Goal: Information Seeking & Learning: Learn about a topic

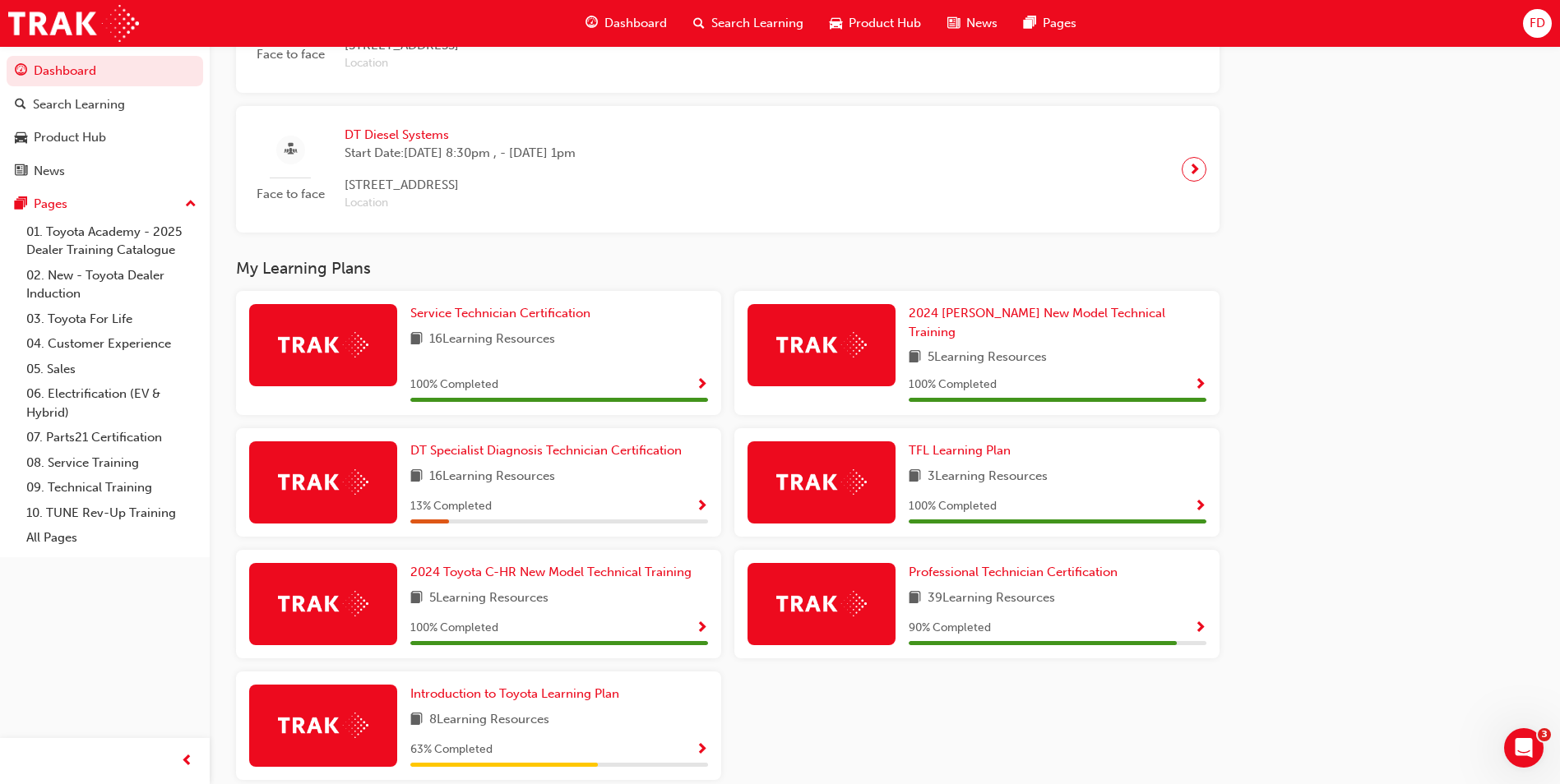
scroll to position [971, 0]
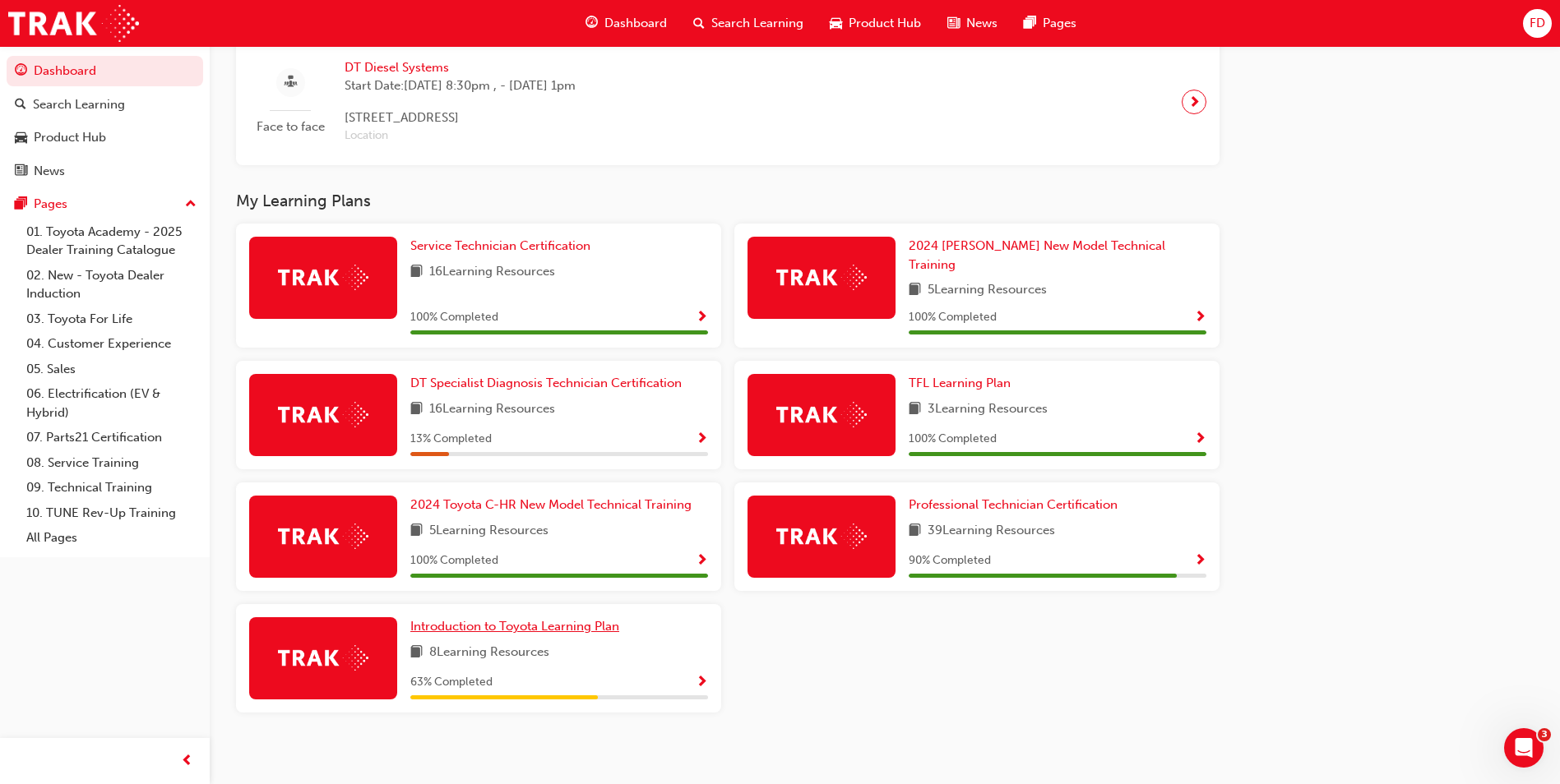
click at [541, 619] on span "Introduction to Toyota Learning Plan" at bounding box center [515, 626] width 209 height 15
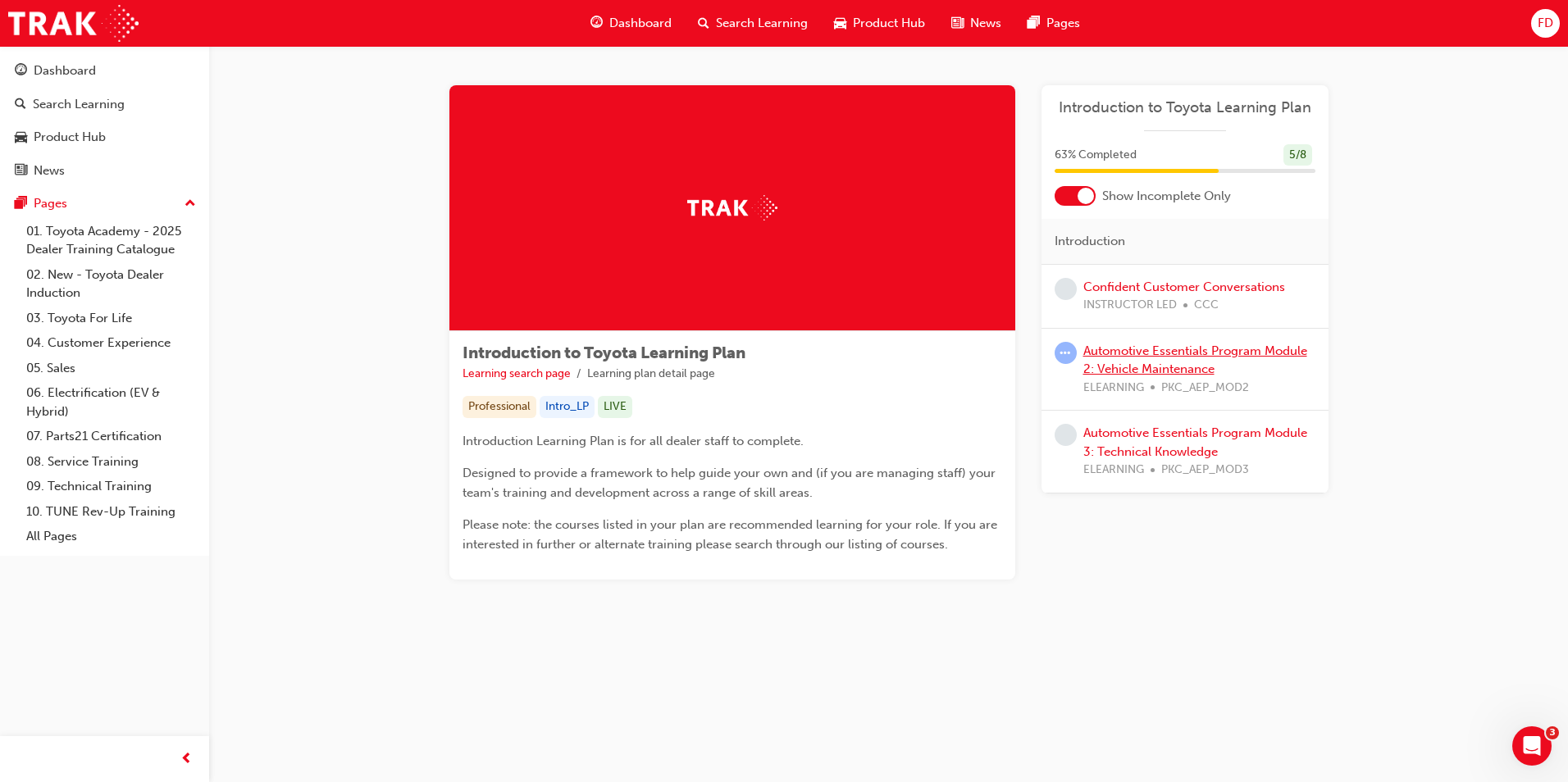
click at [1145, 343] on link "Automotive Essentials Program Module 2: Vehicle Maintenance" at bounding box center [1195, 360] width 224 height 34
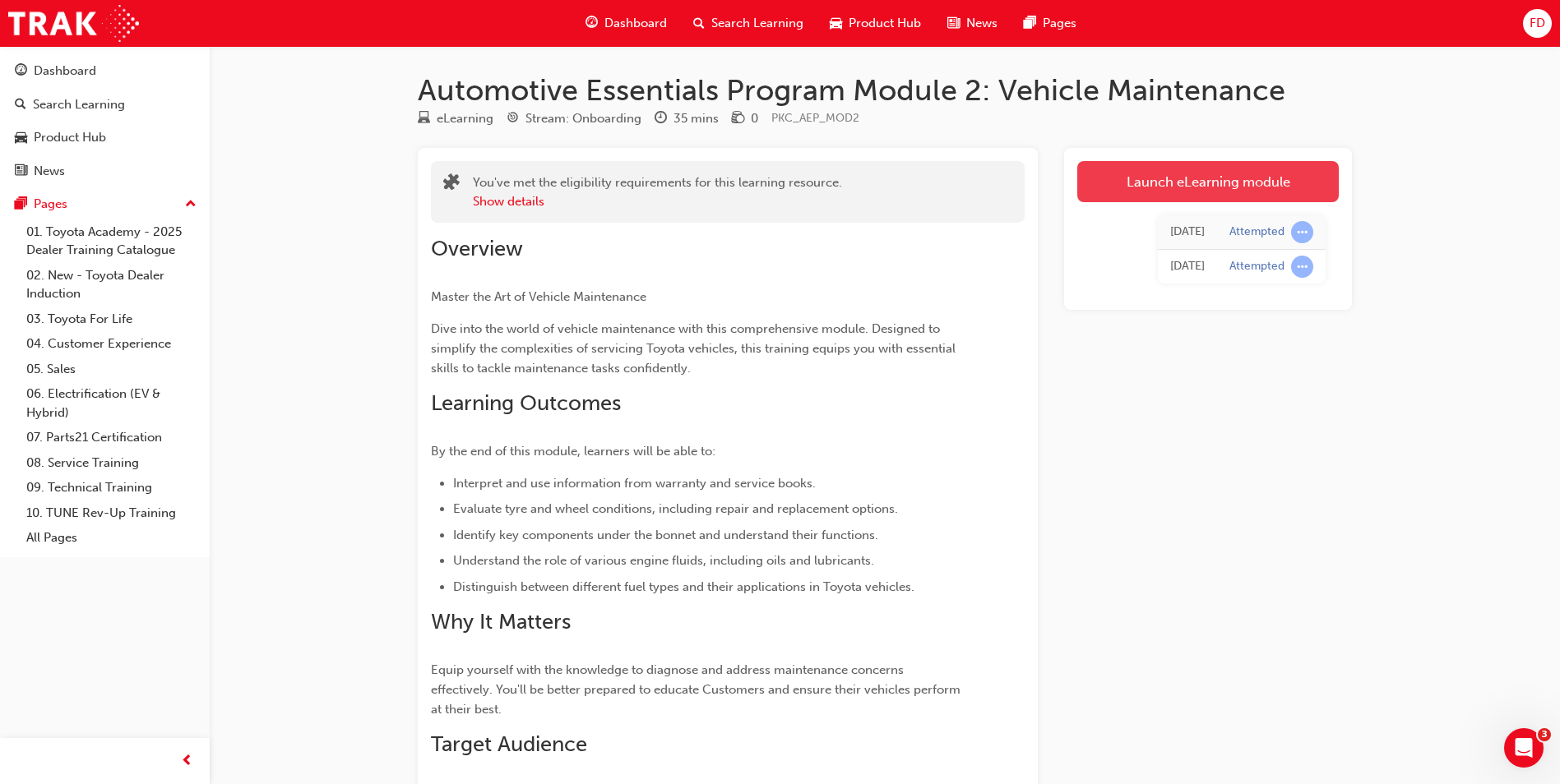
click at [1106, 176] on link "Launch eLearning module" at bounding box center [1207, 181] width 261 height 41
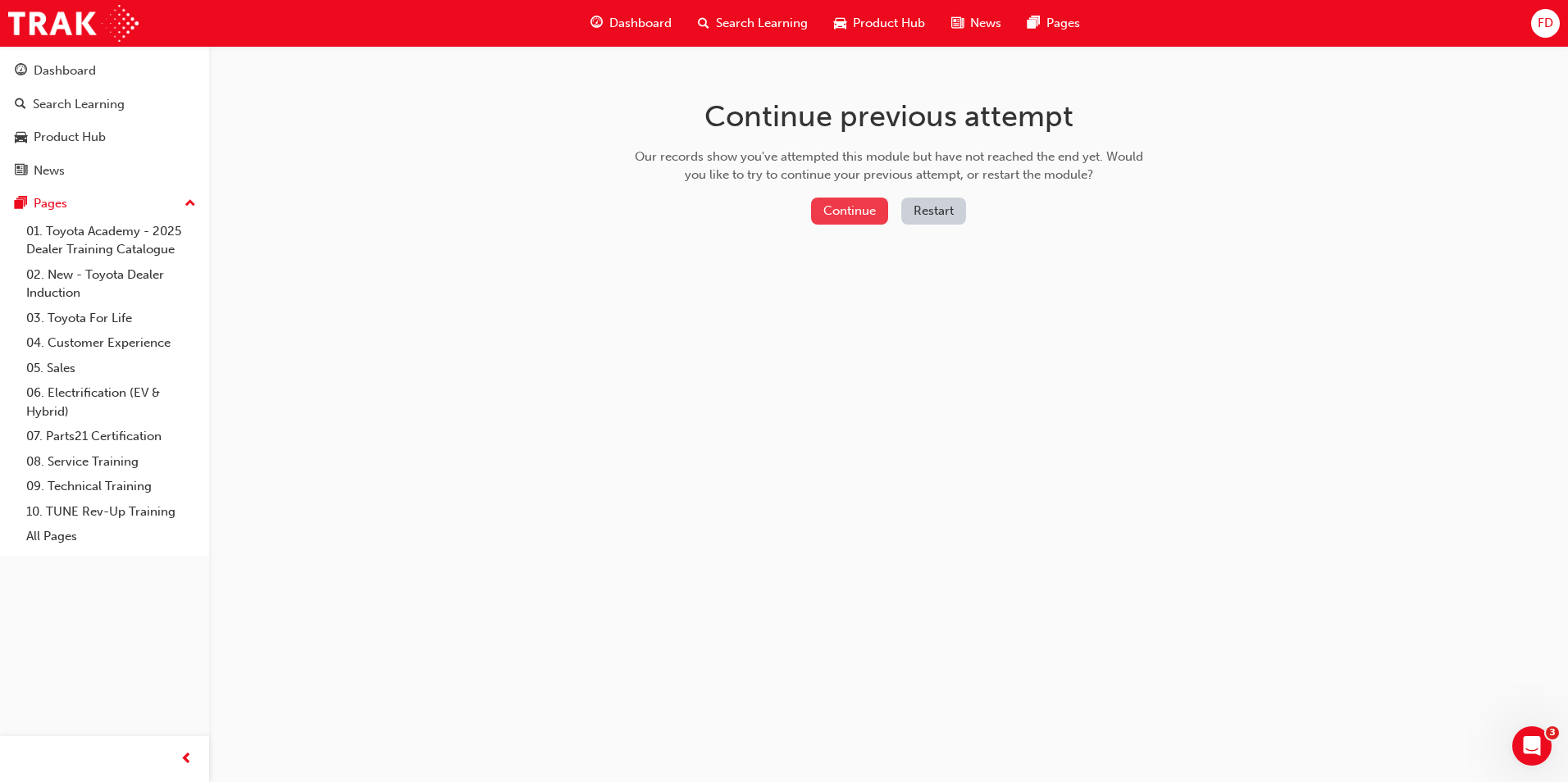
click at [845, 215] on button "Continue" at bounding box center [849, 210] width 77 height 27
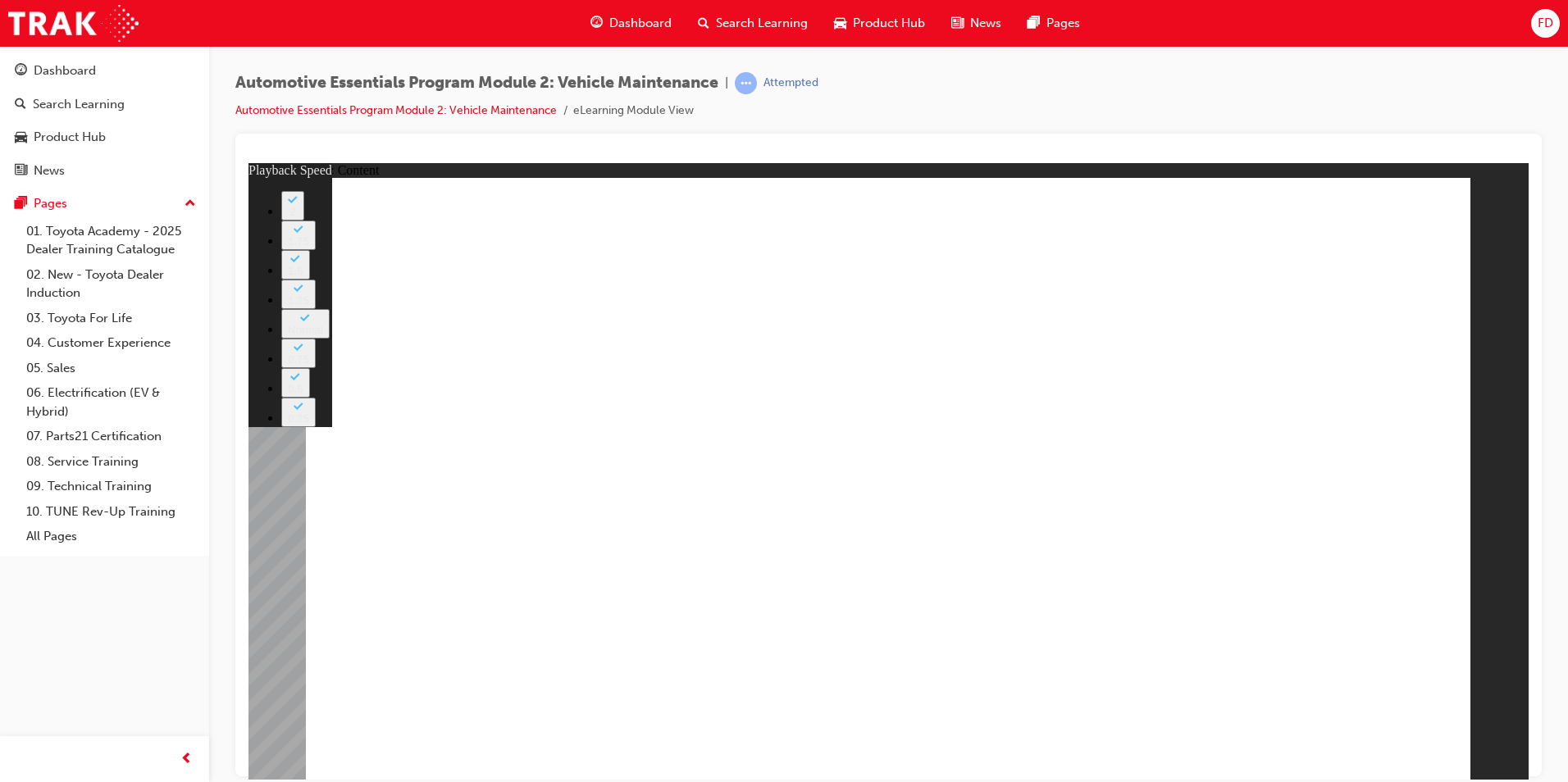
type input "33"
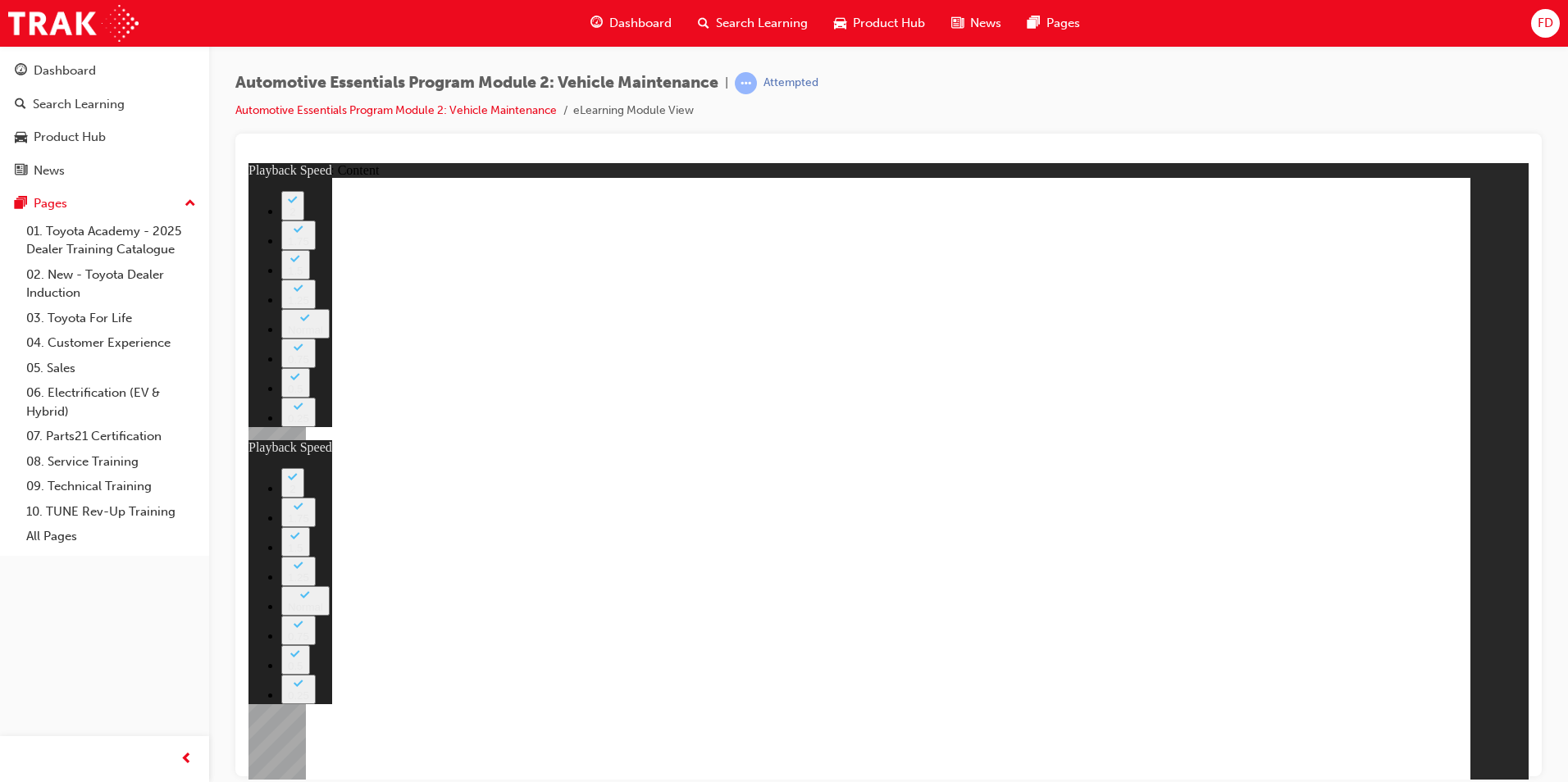
type input "35"
type input "33"
type input "35"
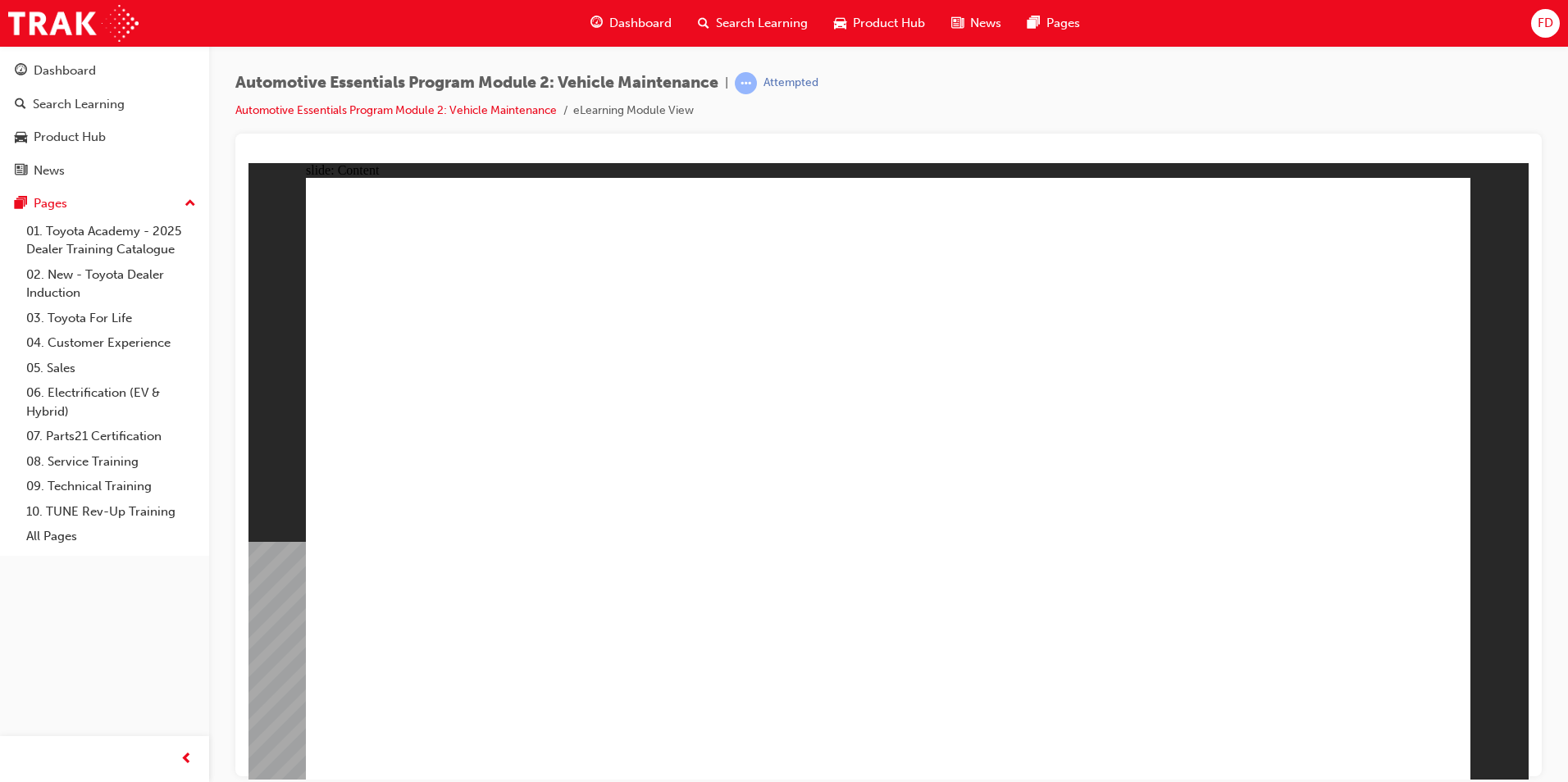
drag, startPoint x: 396, startPoint y: 357, endPoint x: 499, endPoint y: 378, distance: 105.1
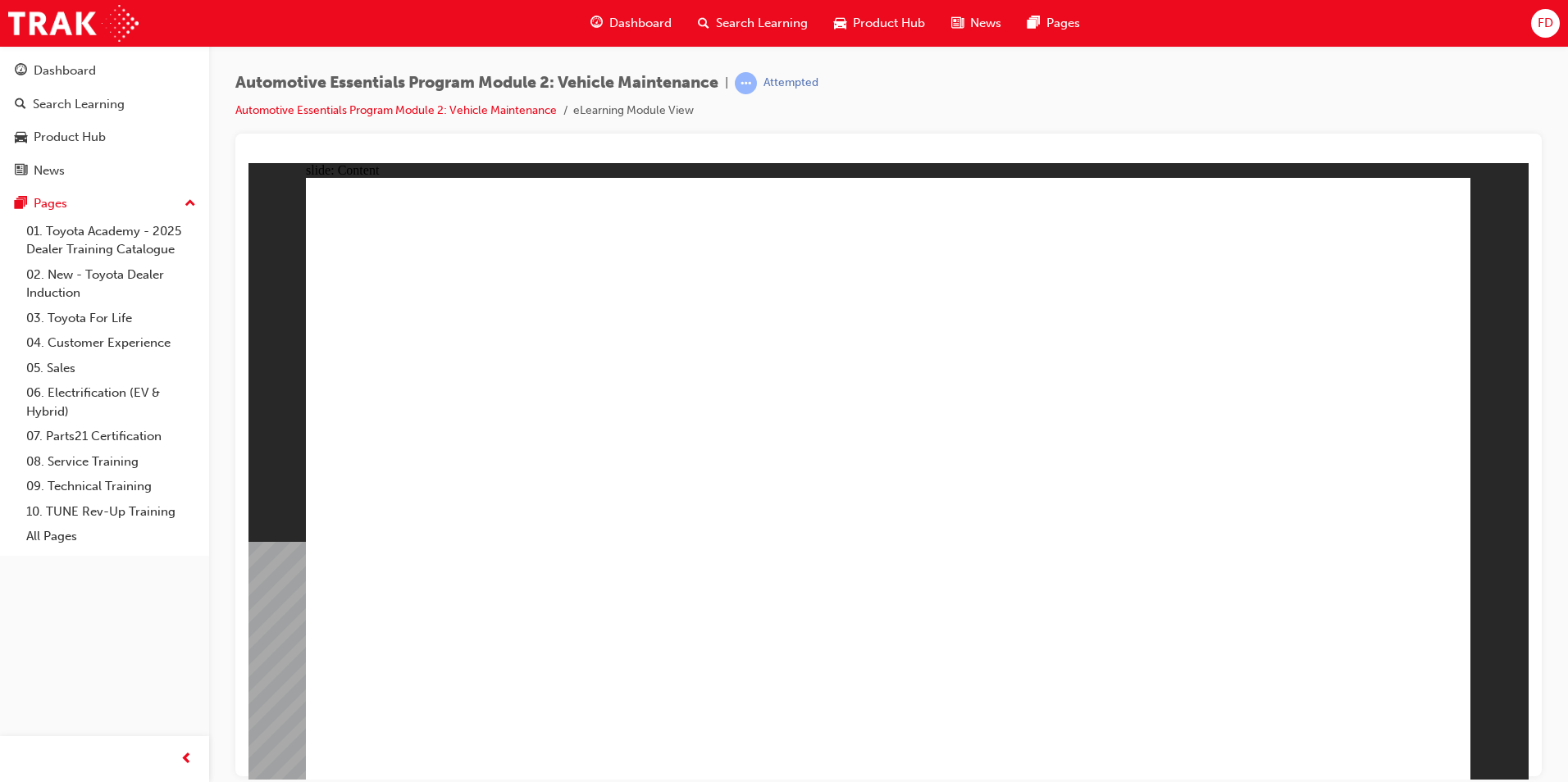
drag, startPoint x: 547, startPoint y: 682, endPoint x: 1273, endPoint y: 288, distance: 826.0
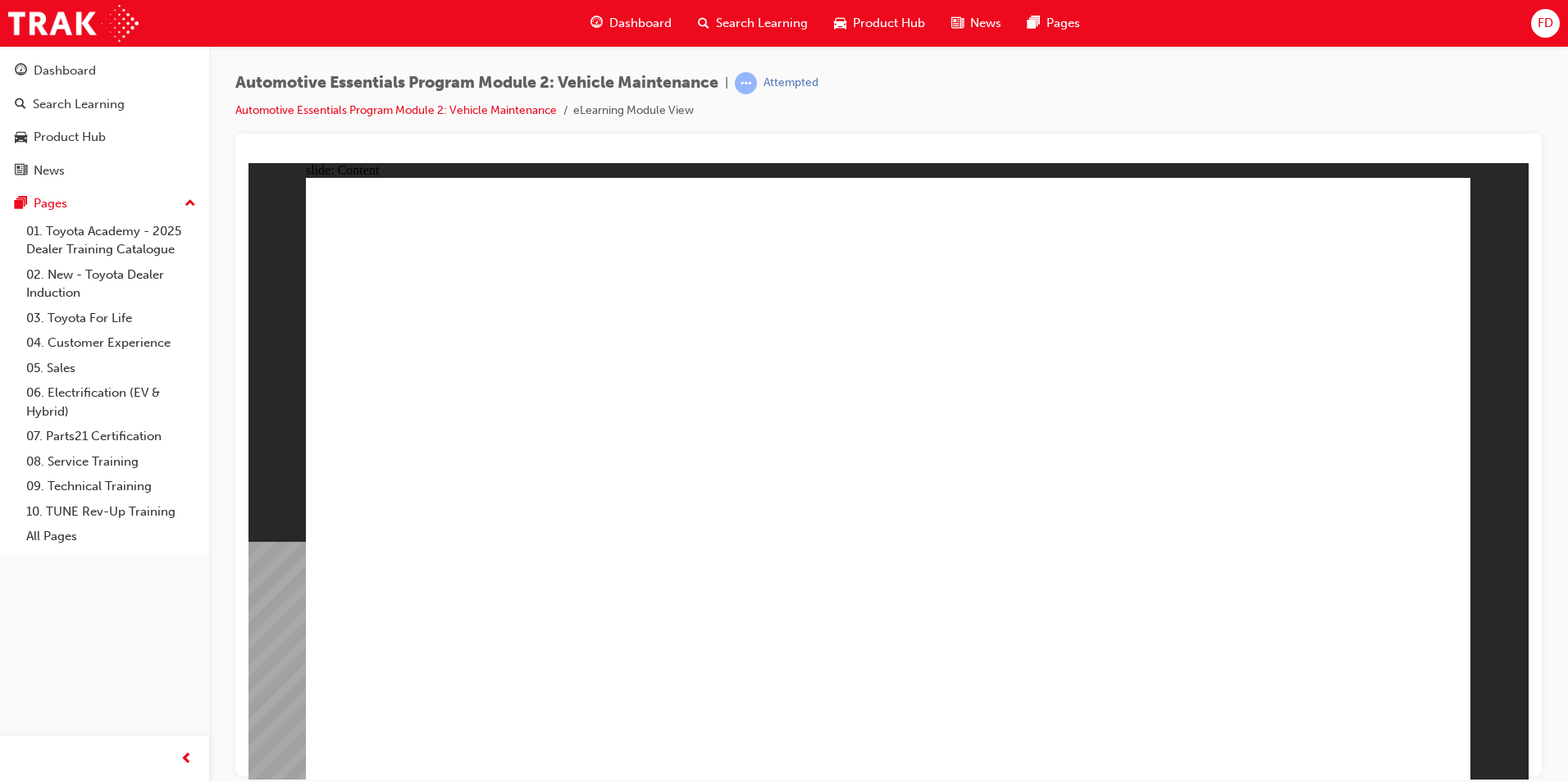
drag, startPoint x: 760, startPoint y: 557, endPoint x: 925, endPoint y: 487, distance: 179.2
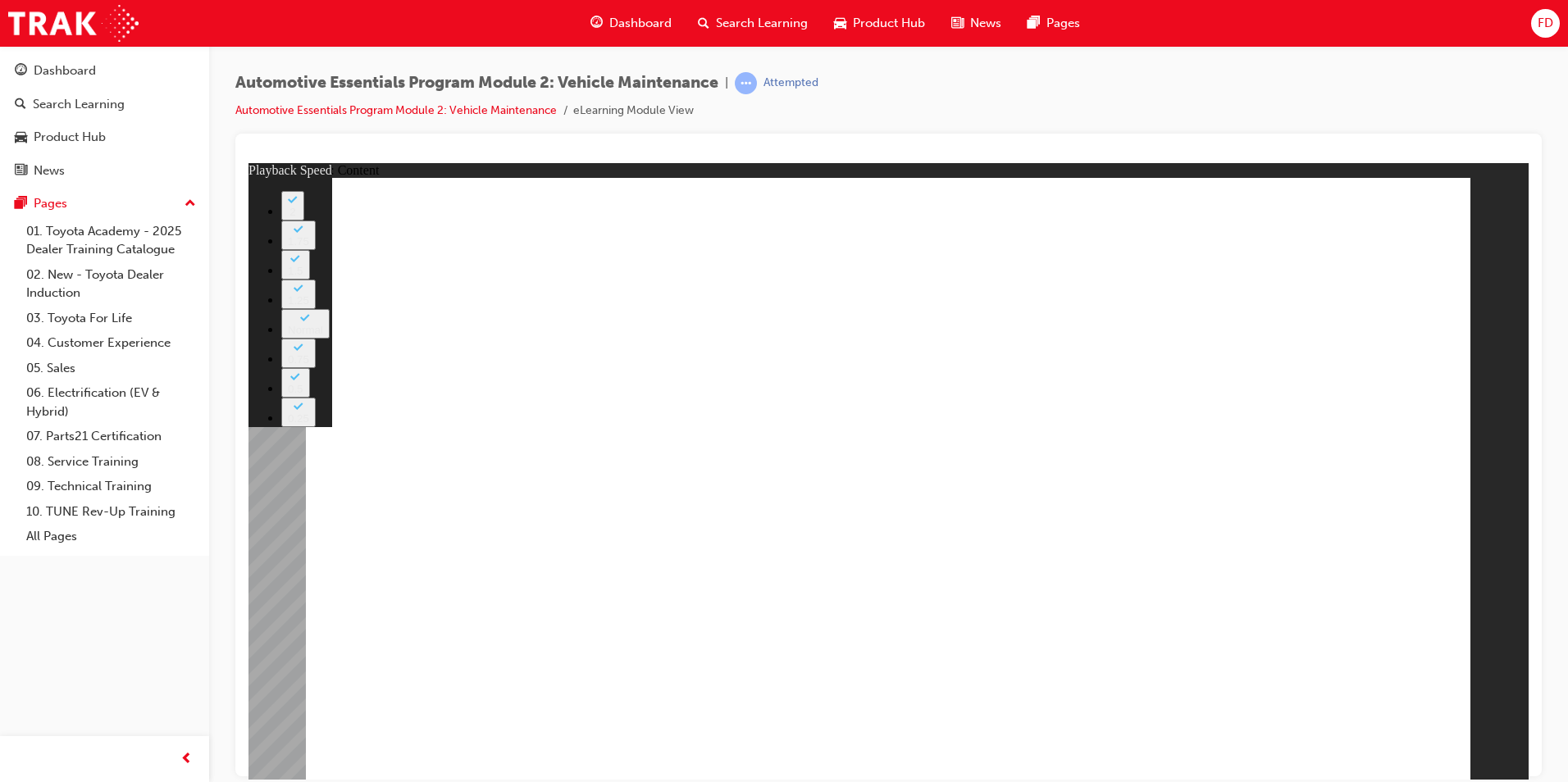
type input "6"
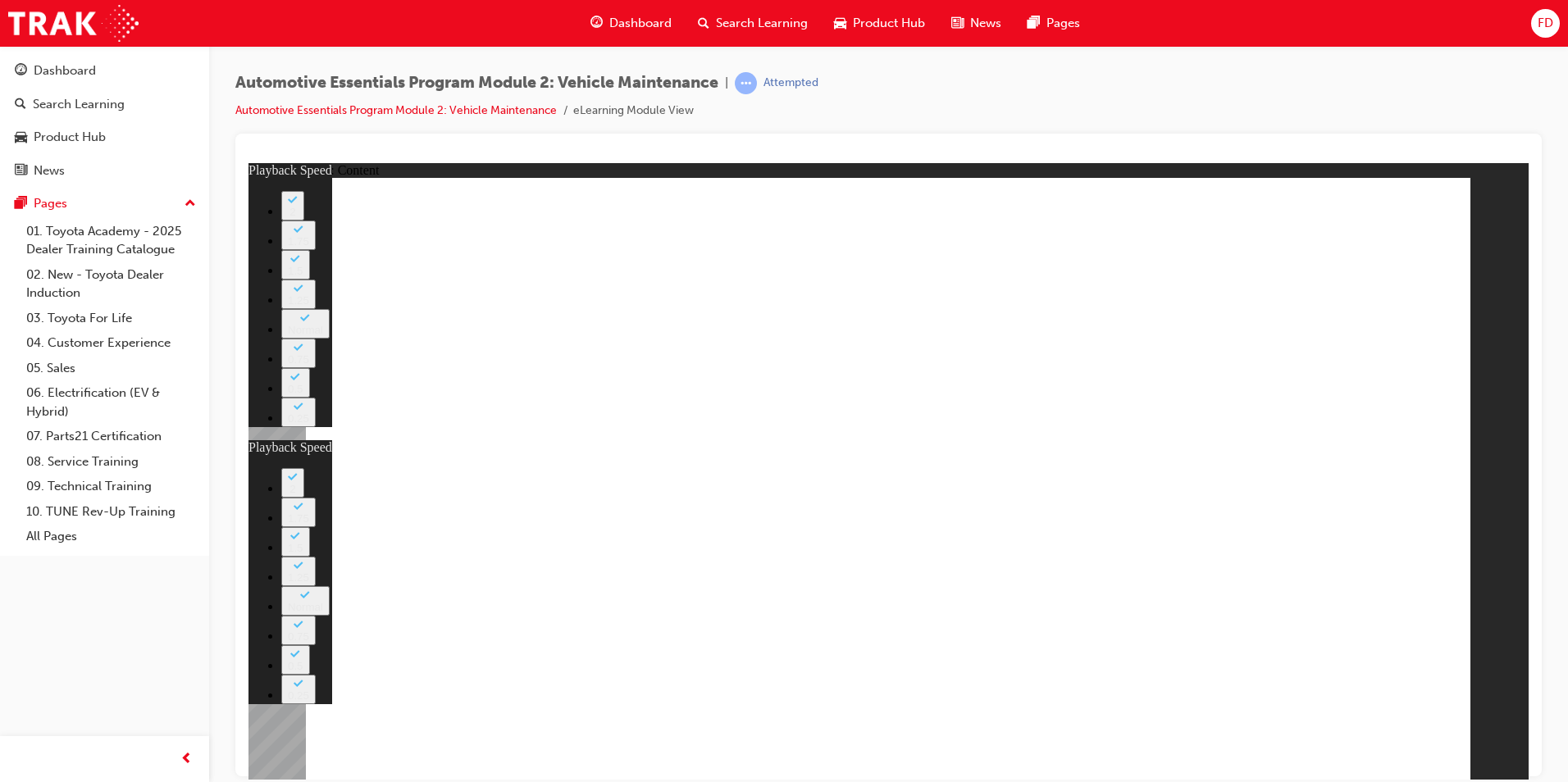
type input "27"
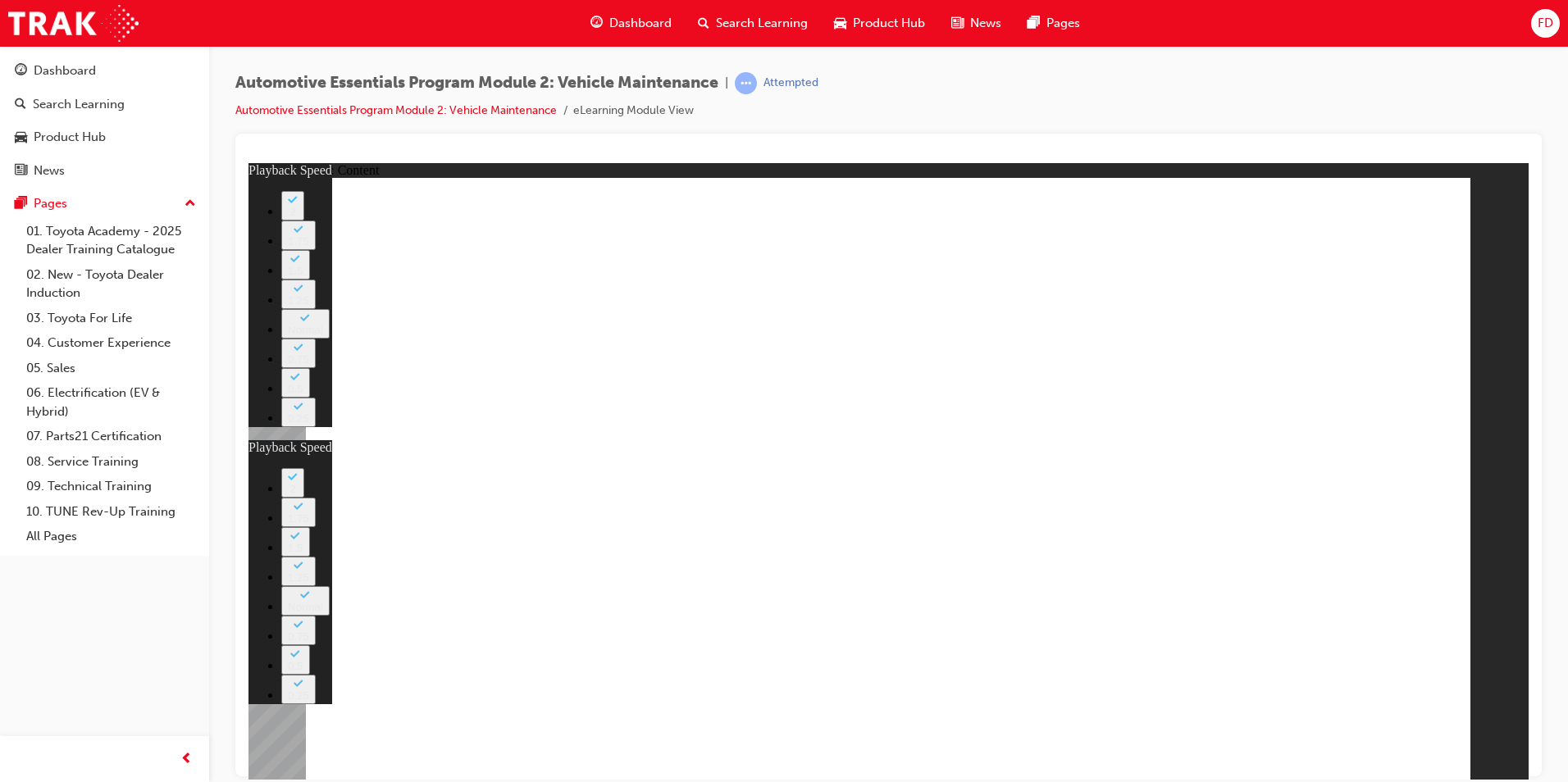
type input "6"
type input "27"
type input "12"
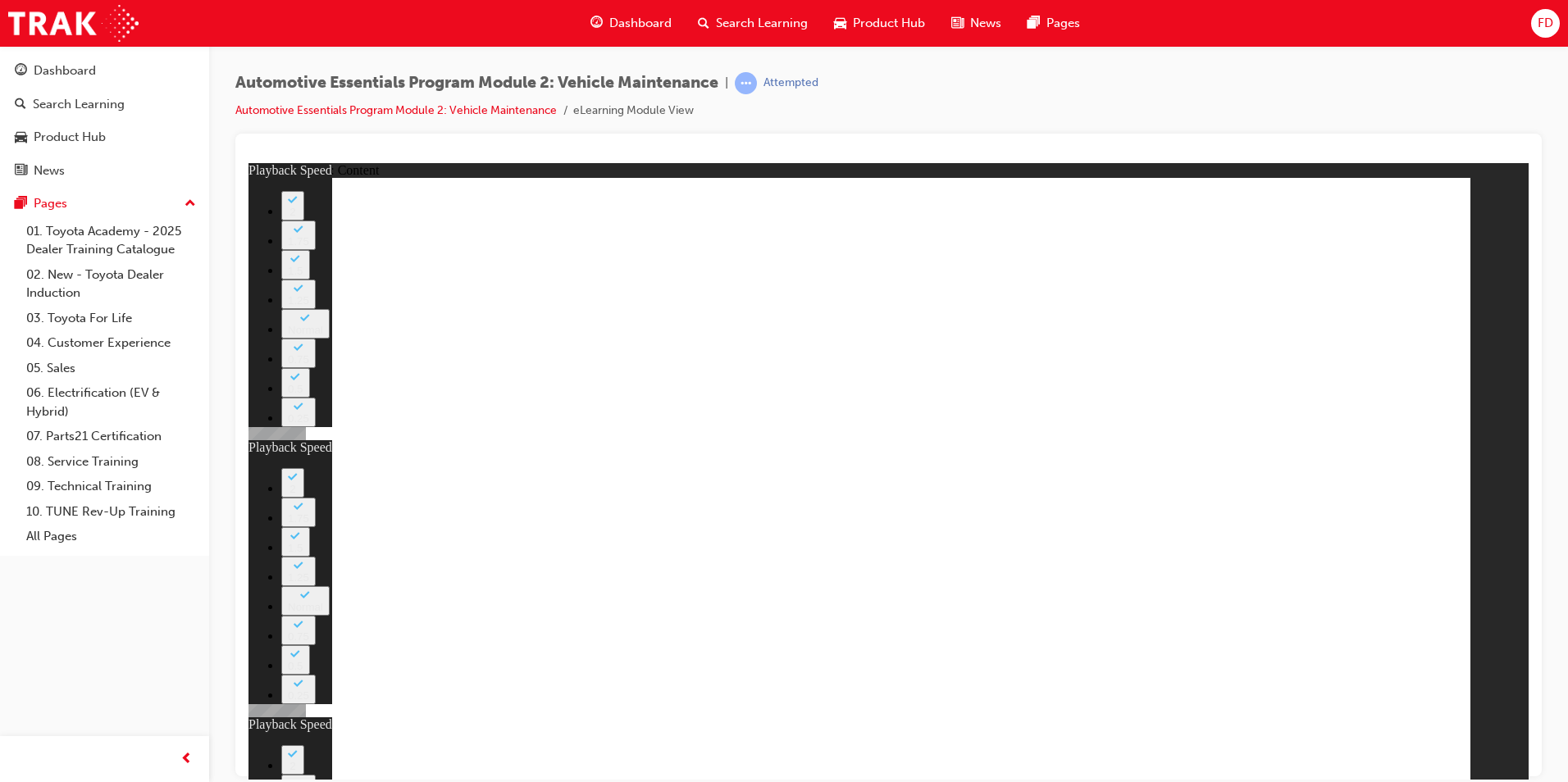
type input "6"
type input "27"
type input "12"
type input "56"
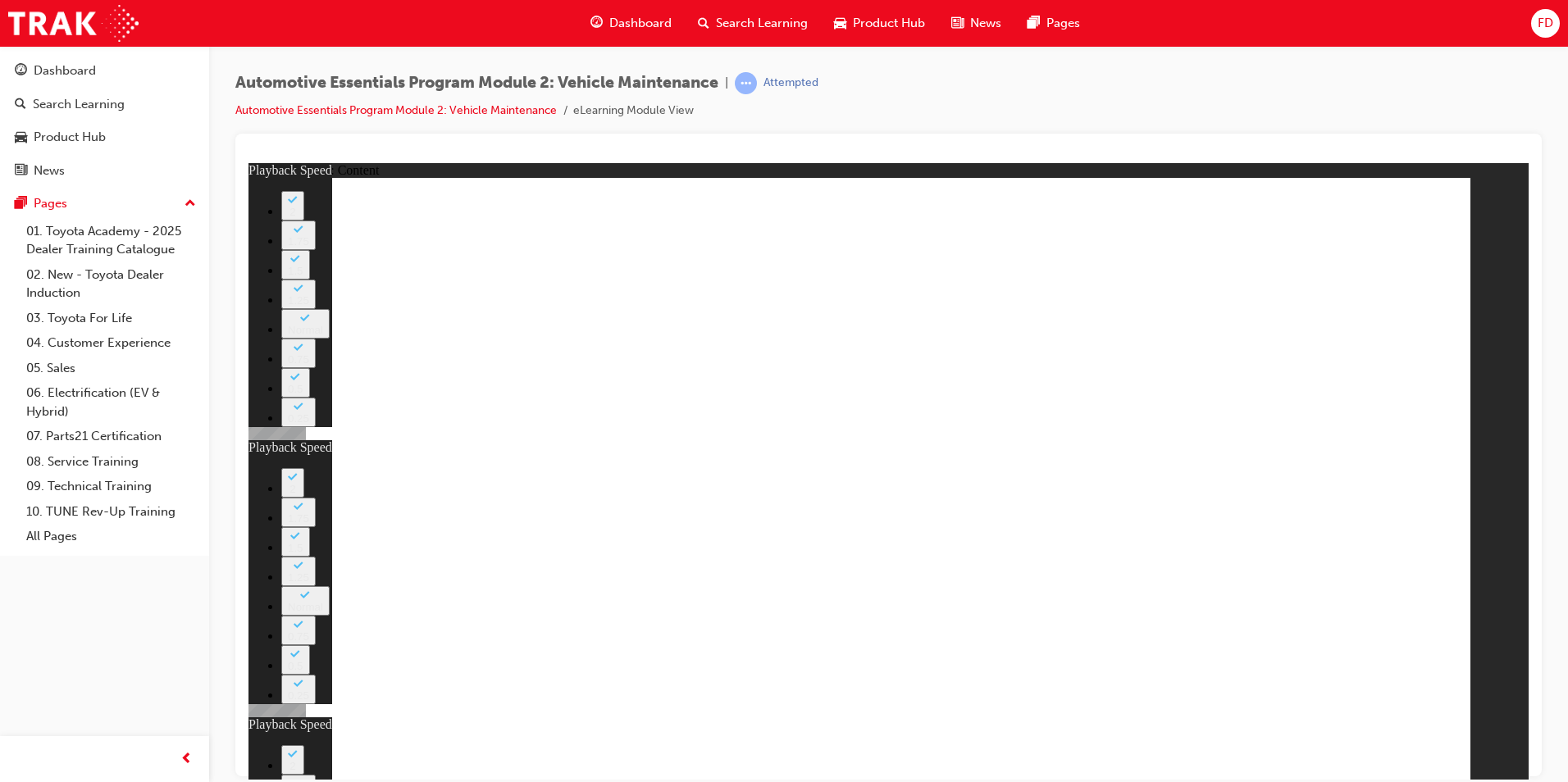
type input "6"
type input "27"
type input "12"
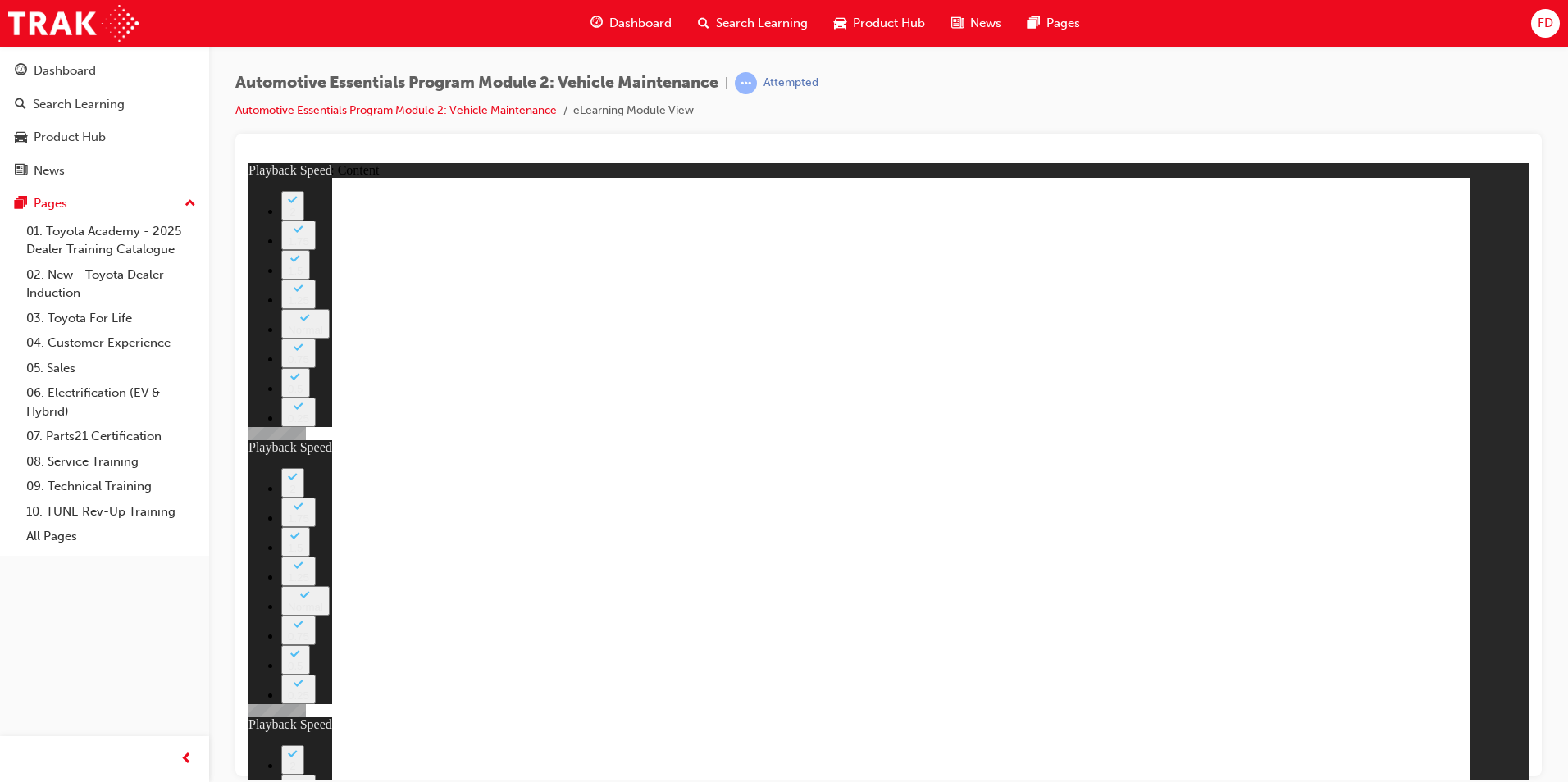
type input "13"
type input "6"
type input "27"
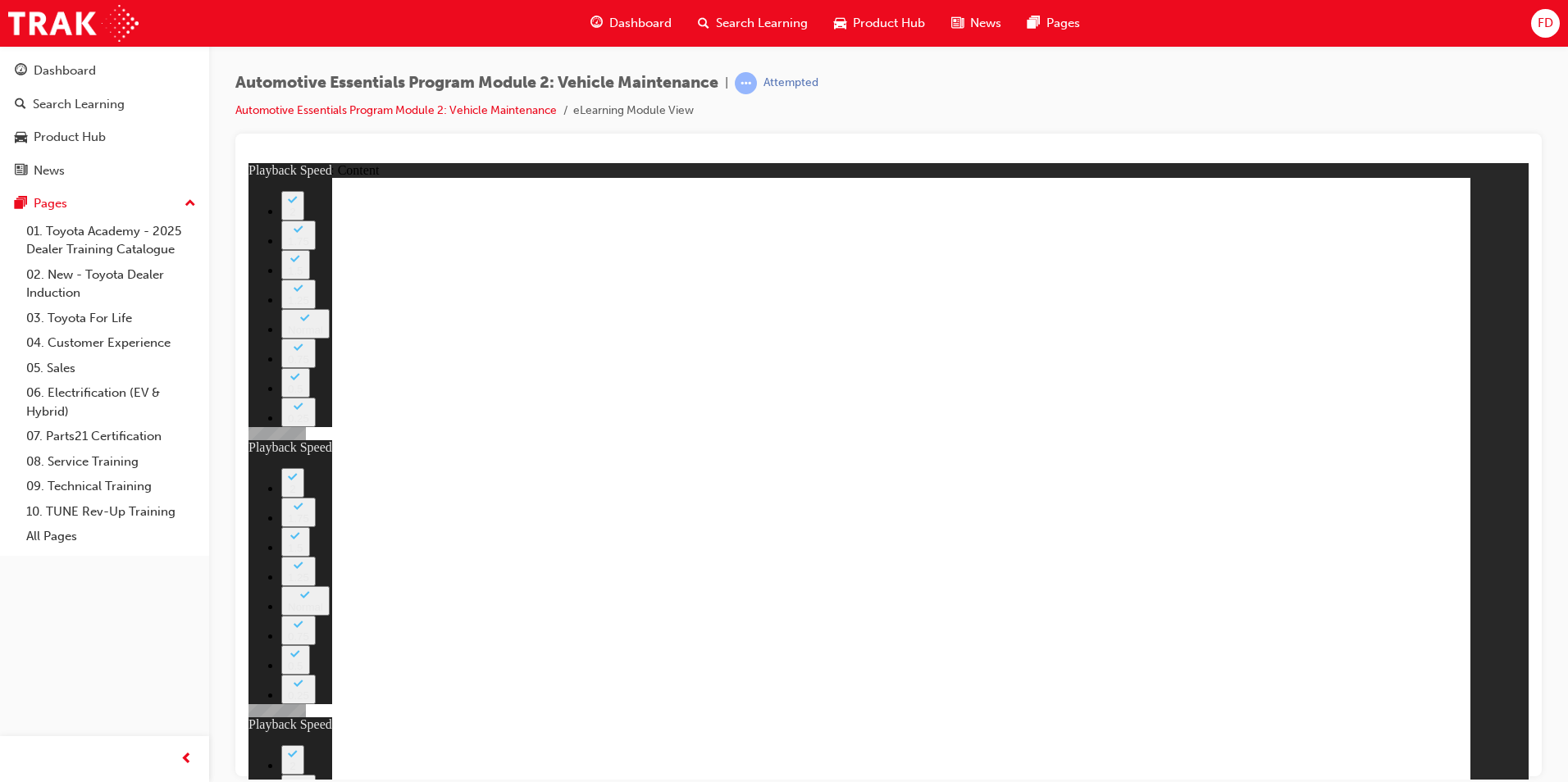
type input "12"
type input "56"
type input "13"
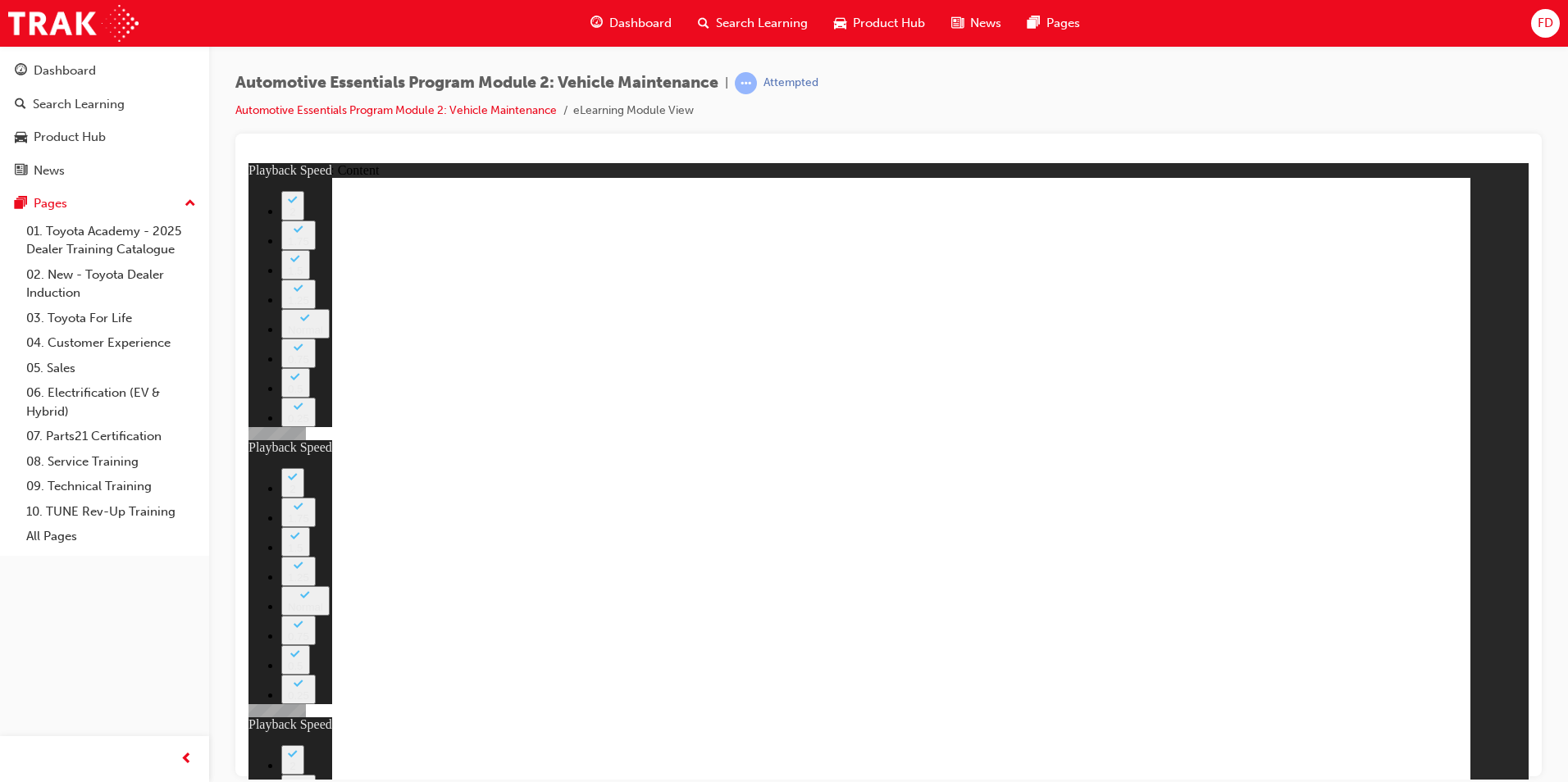
type input "6"
type input "27"
type input "12"
type input "56"
type input "13"
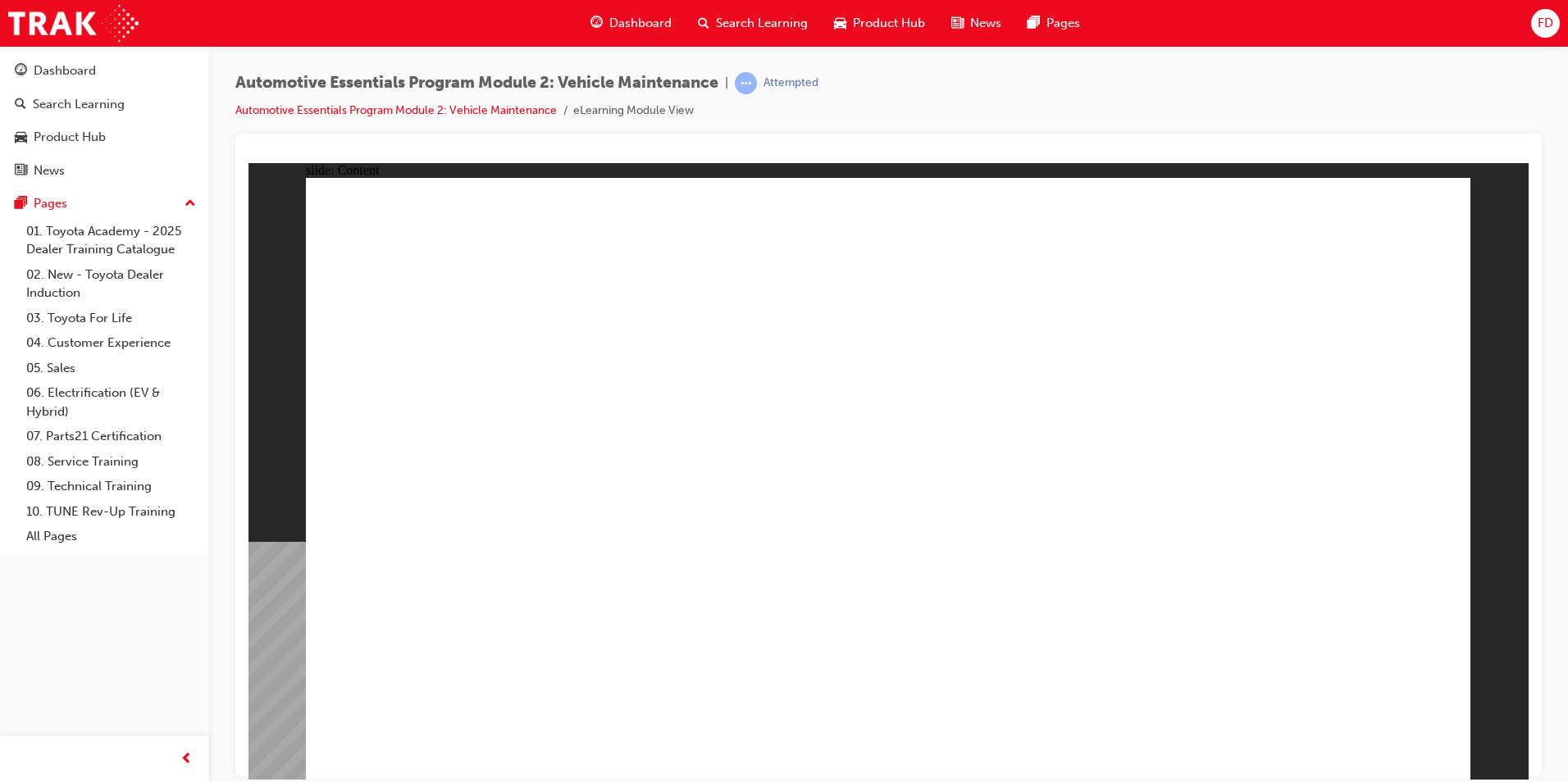
radio input "true"
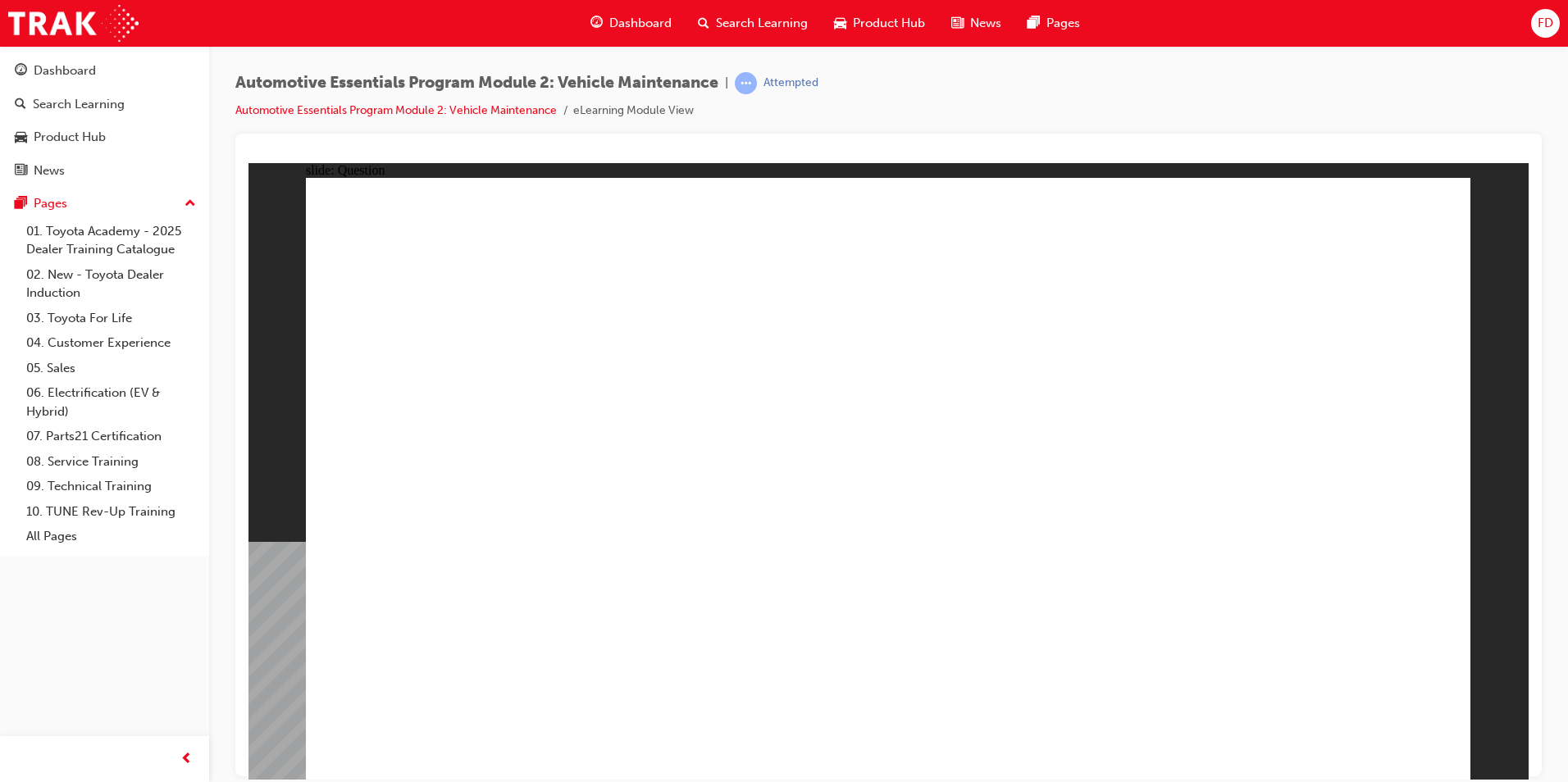
radio input "true"
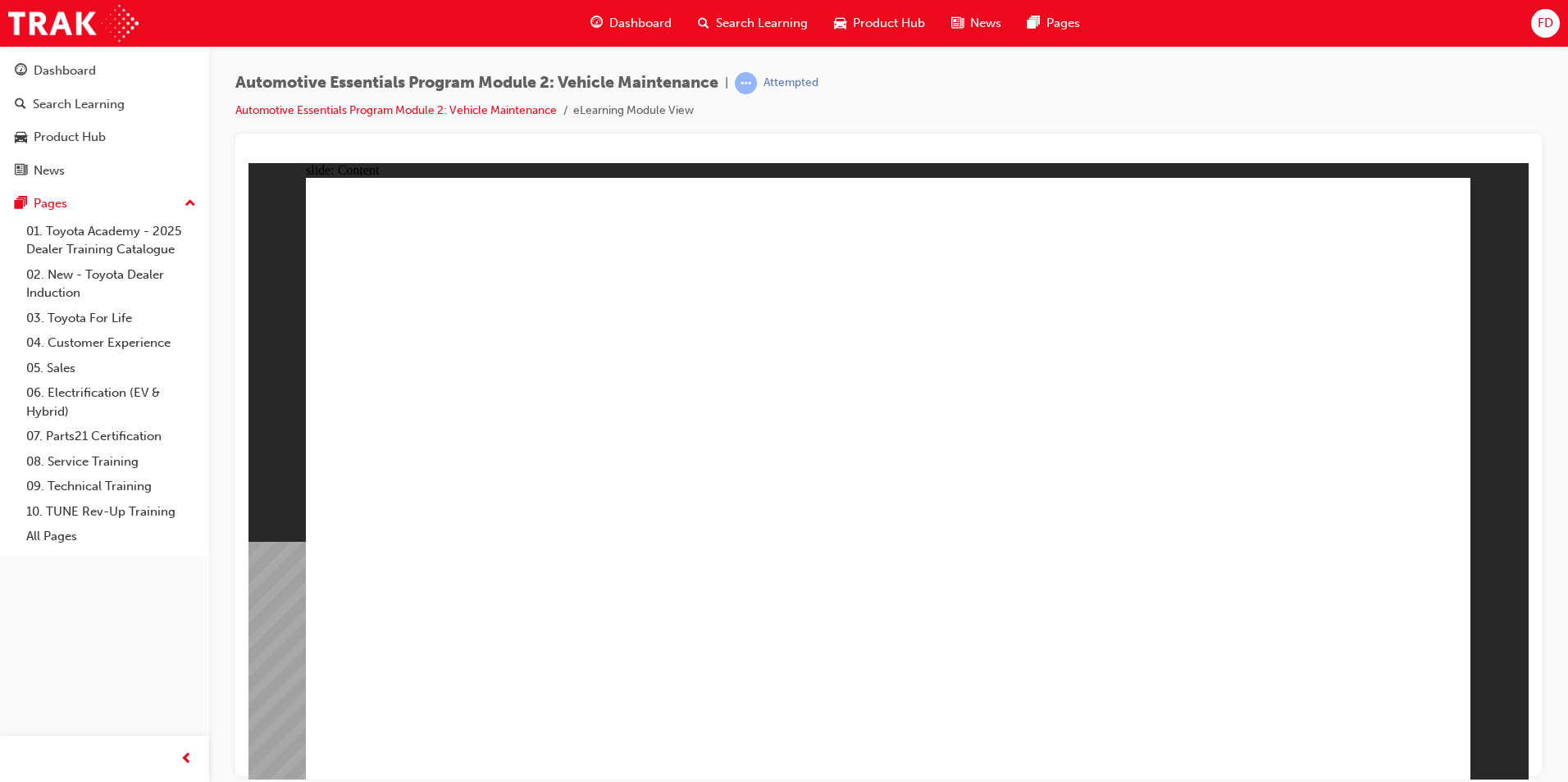
drag, startPoint x: 673, startPoint y: 298, endPoint x: 563, endPoint y: 387, distance: 141.5
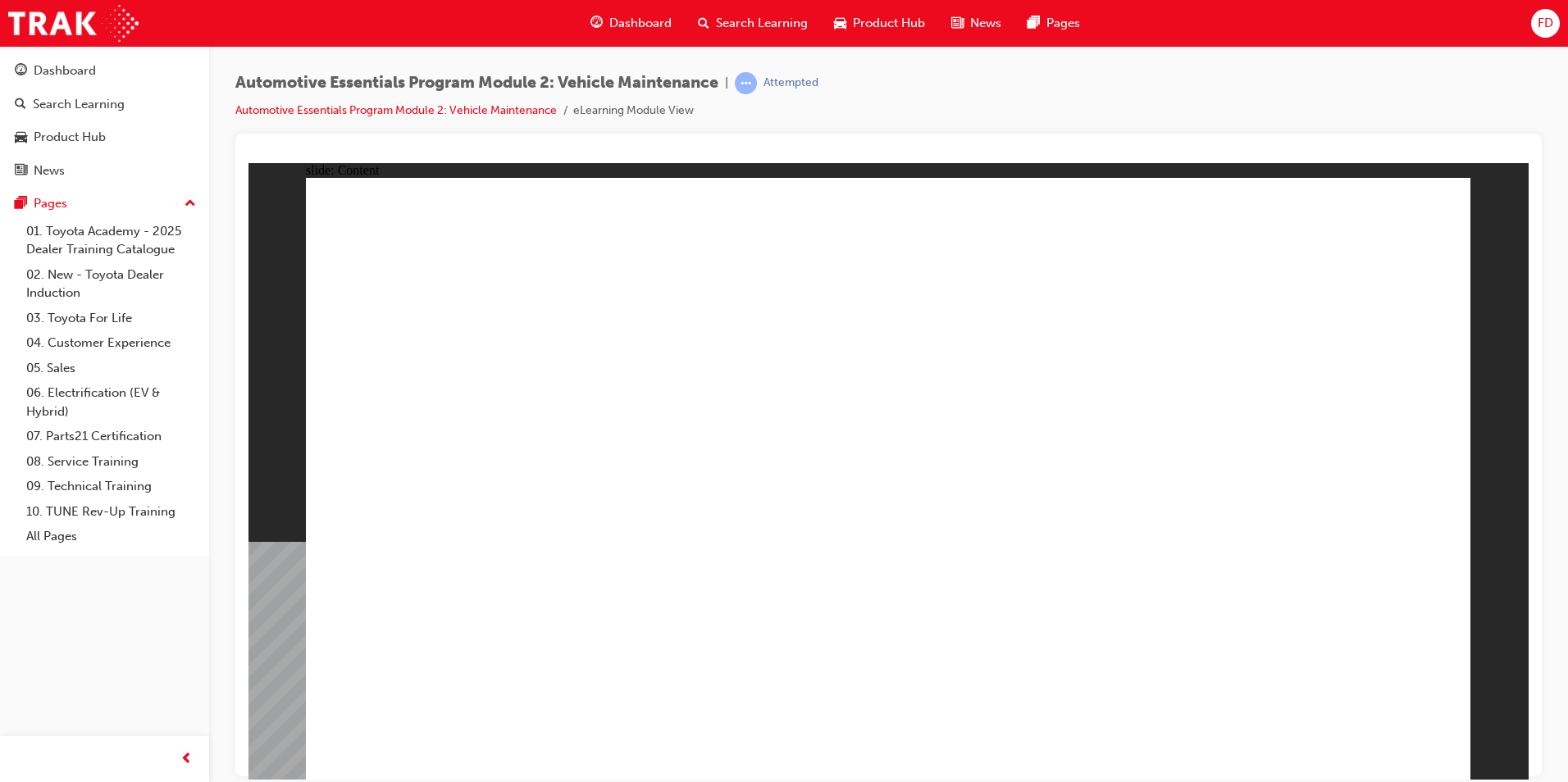
click at [156, 489] on link "09. Technical Training" at bounding box center [111, 486] width 183 height 25
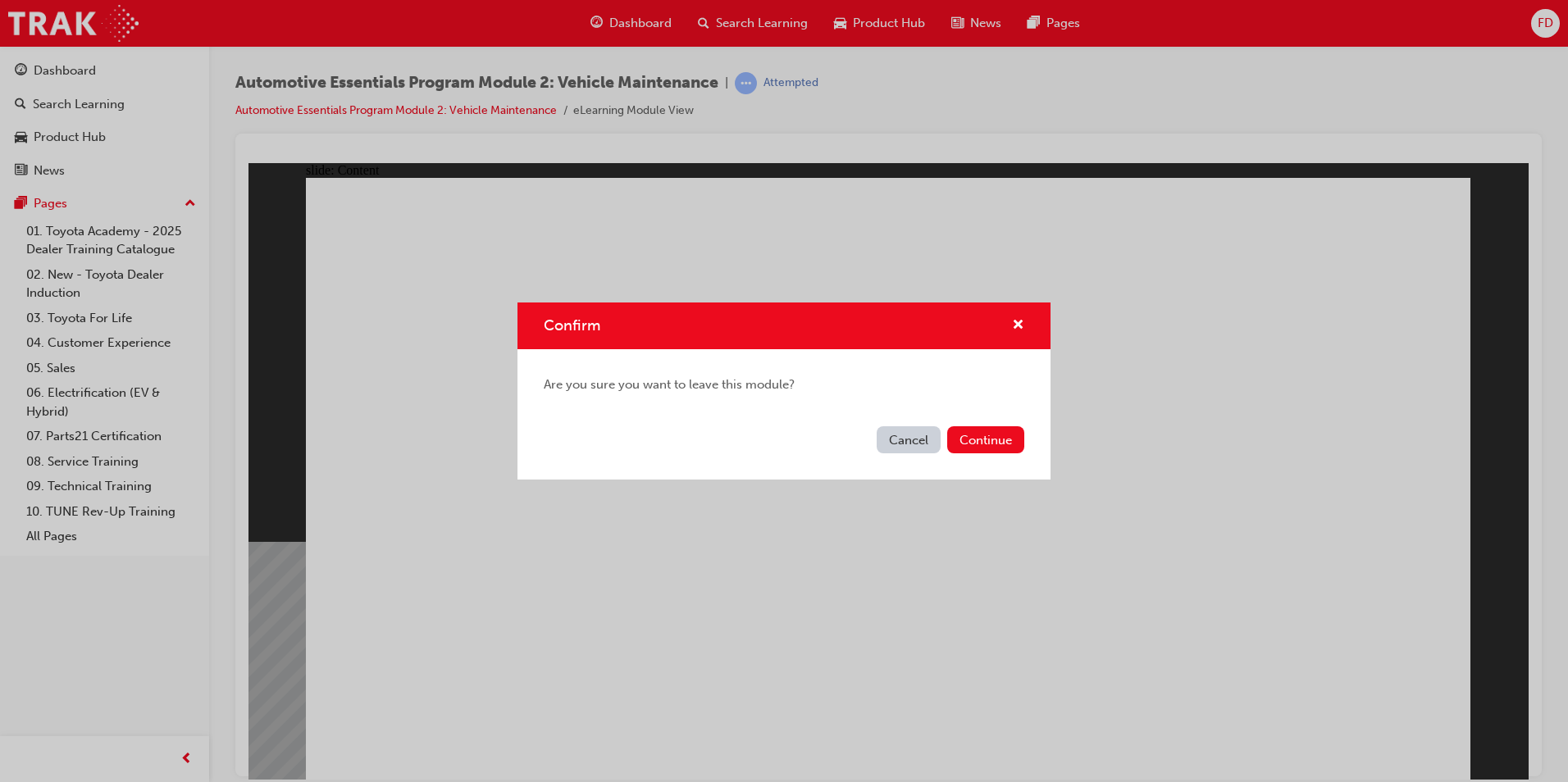
click at [922, 437] on button "Cancel" at bounding box center [909, 439] width 64 height 27
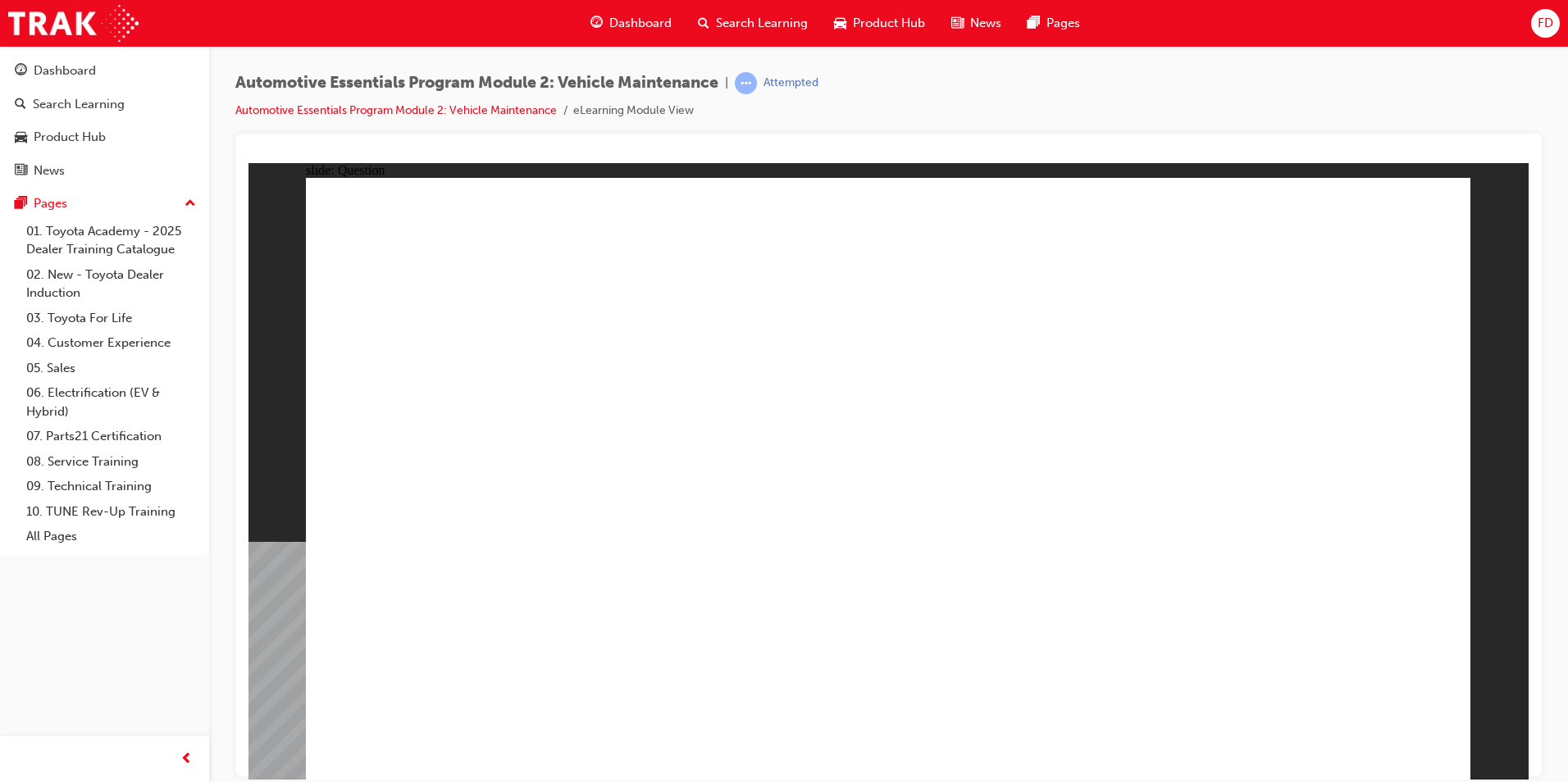
radio input "true"
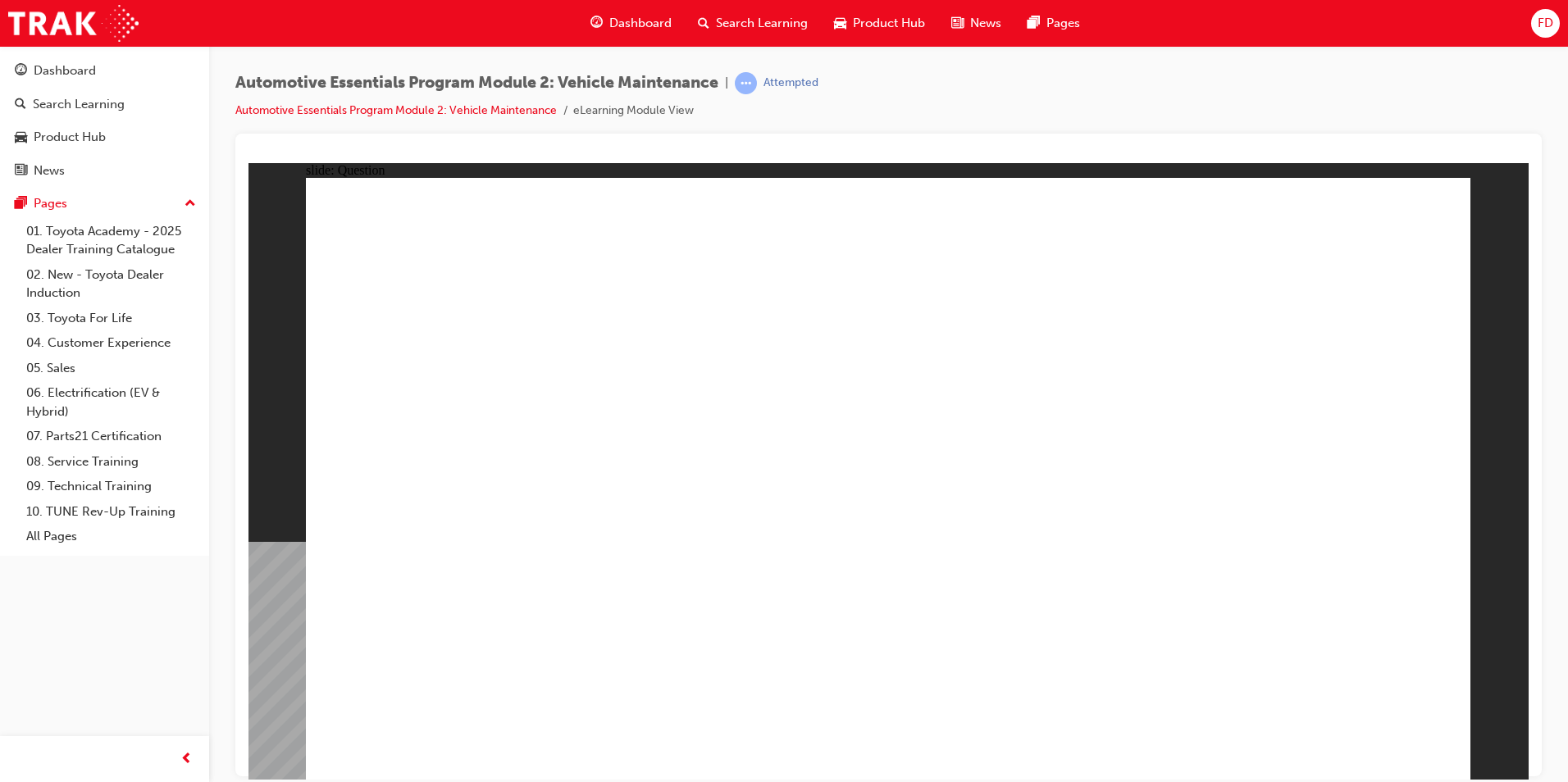
radio input "true"
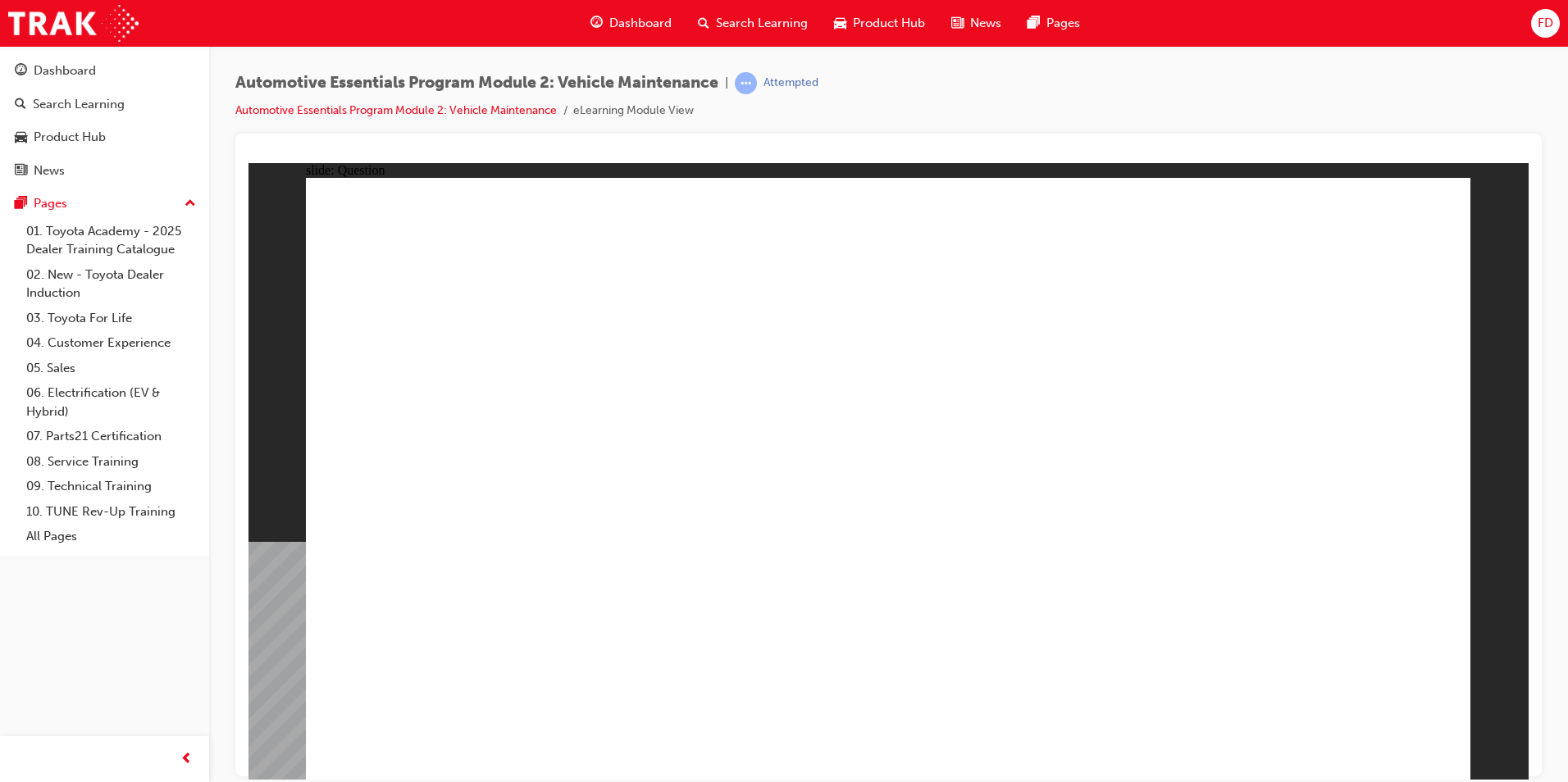
radio input "true"
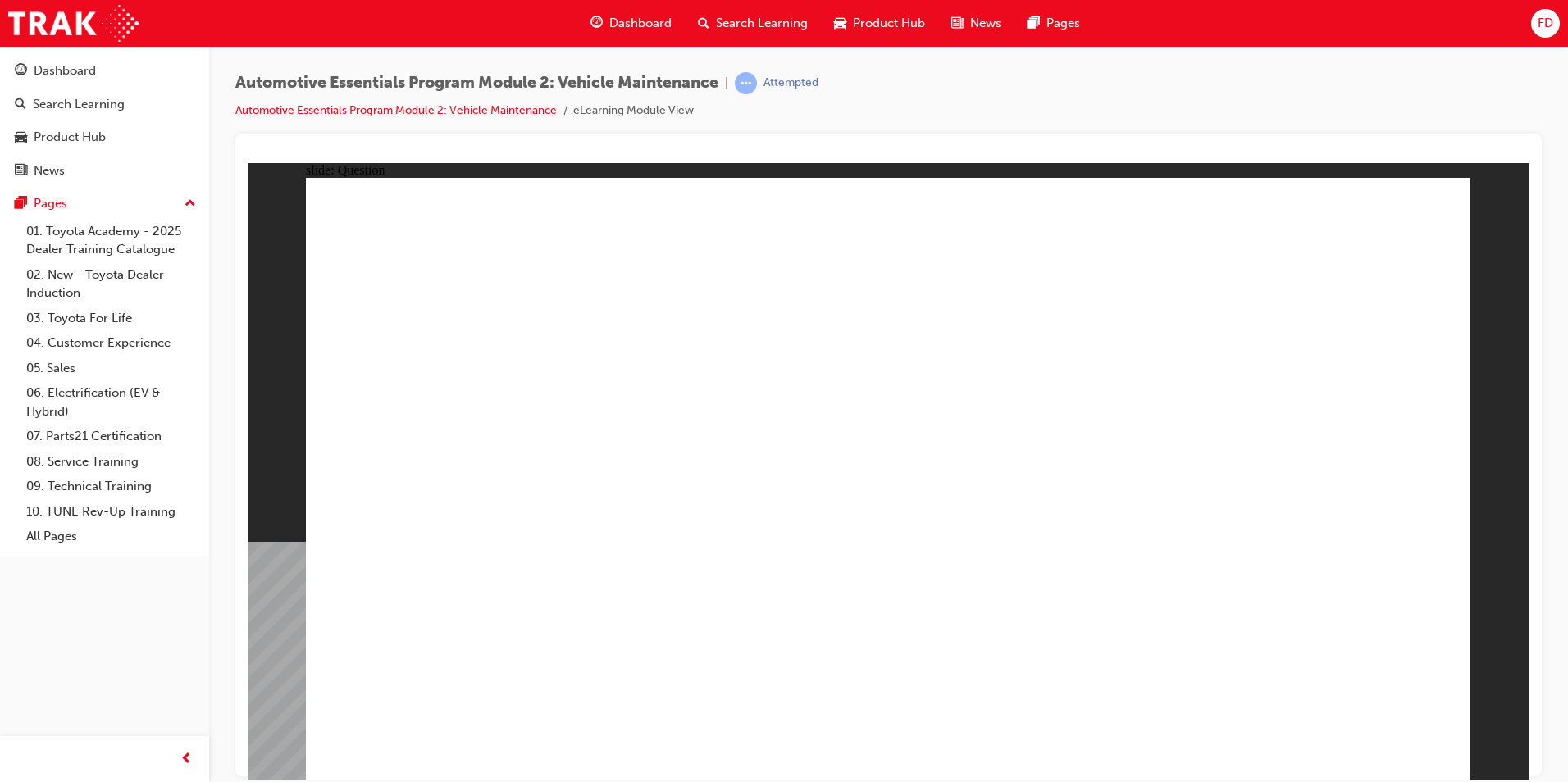
radio input "true"
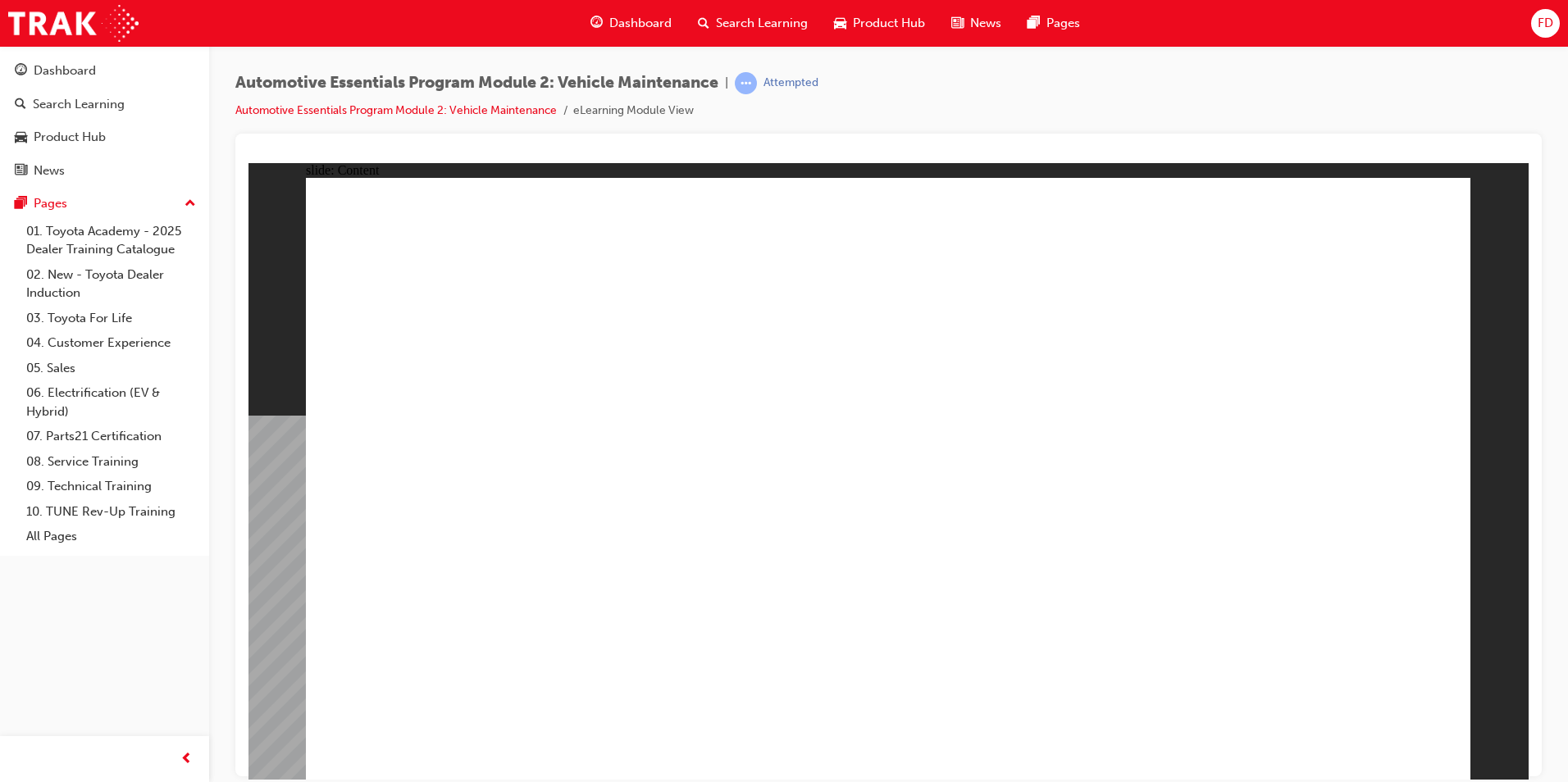
radio input "true"
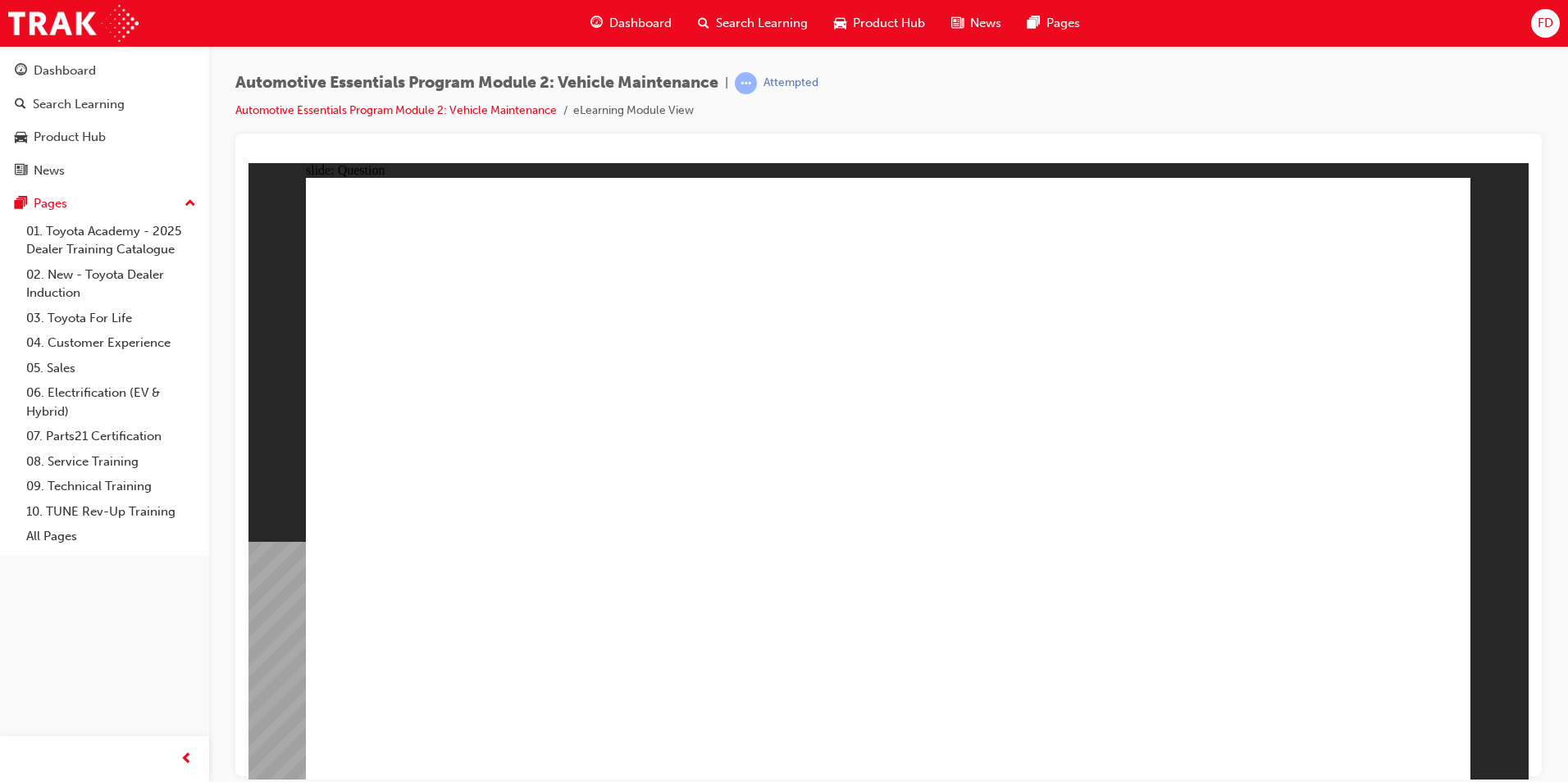
radio input "true"
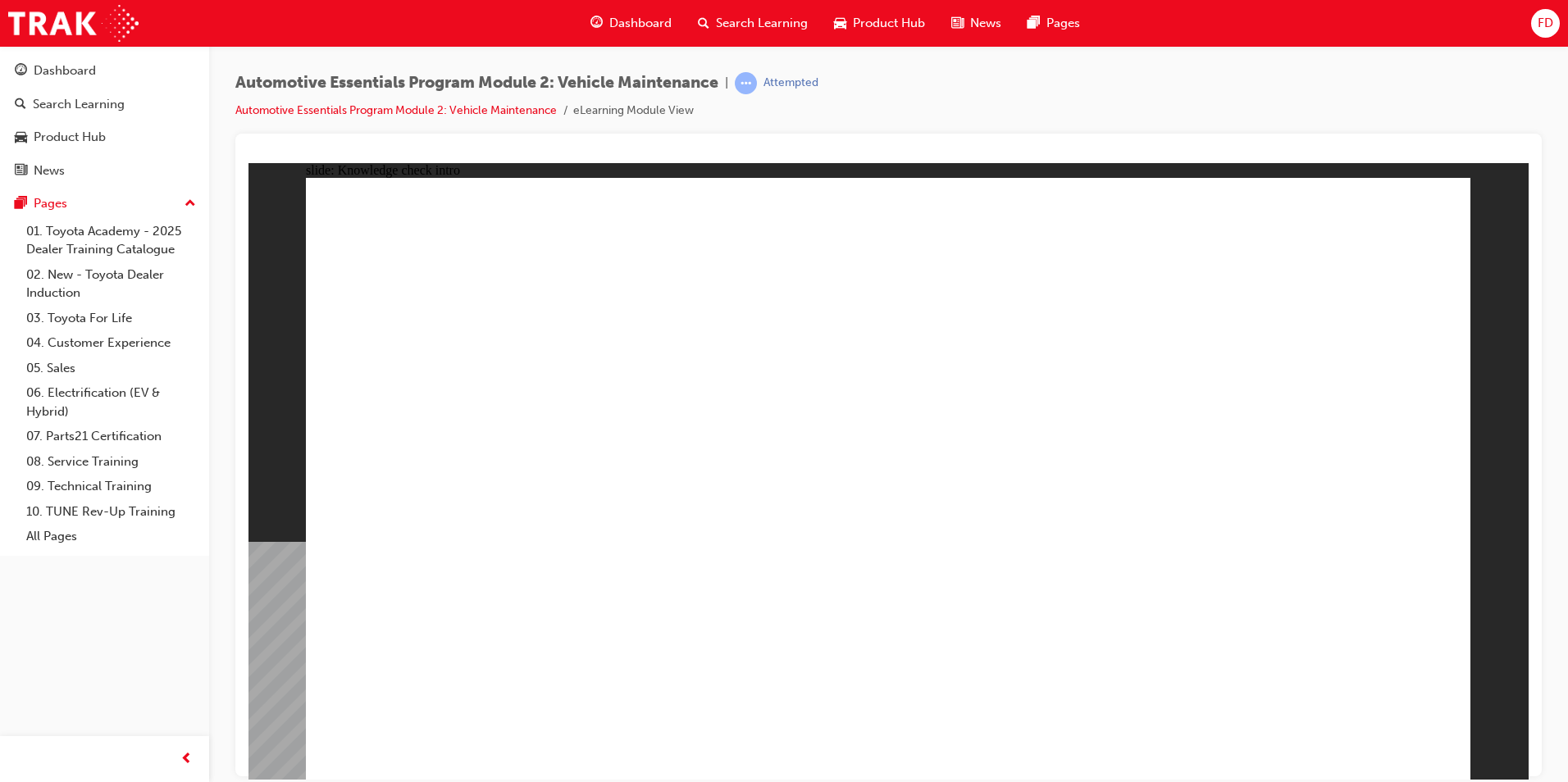
radio input "true"
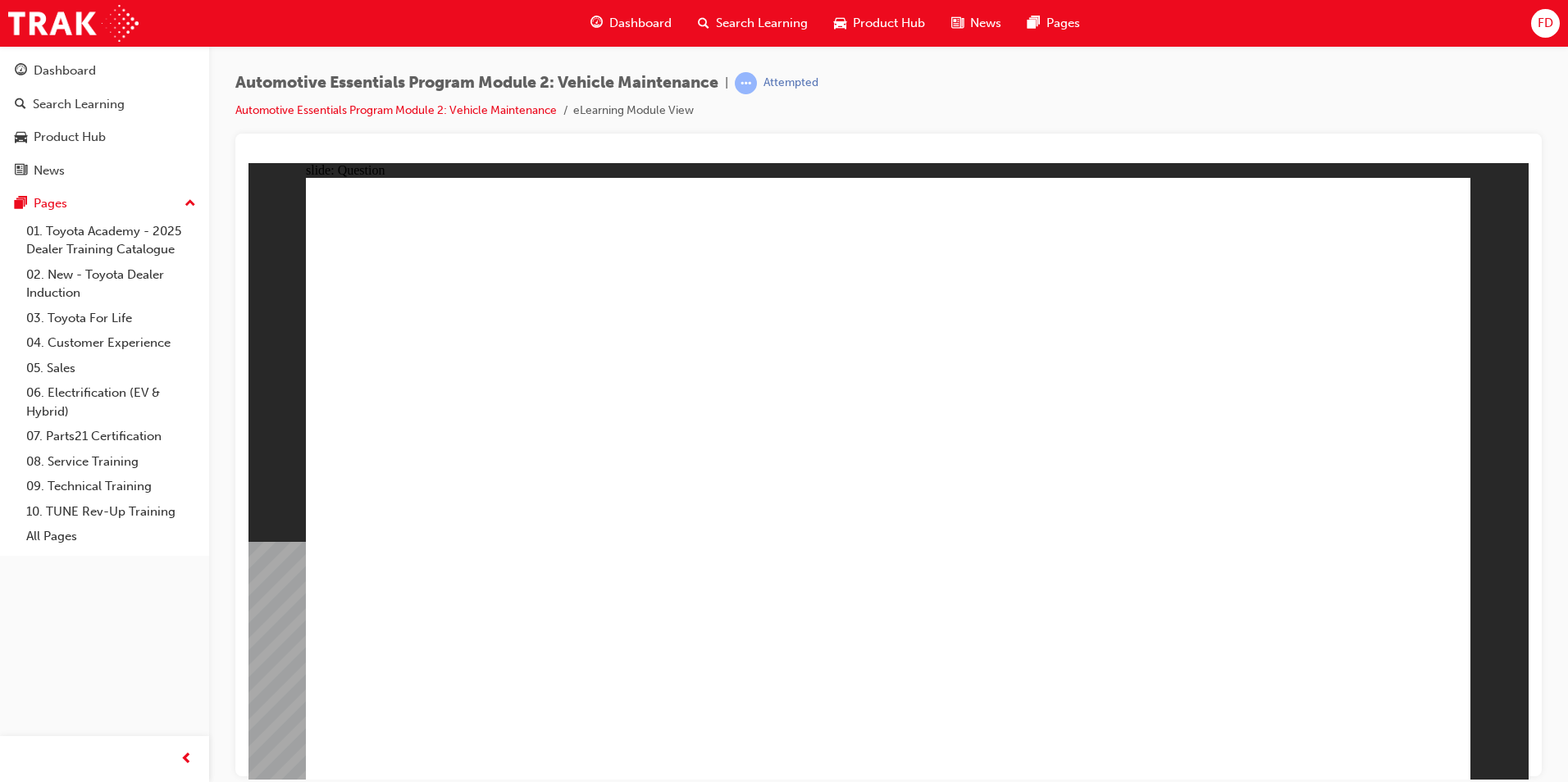
radio input "true"
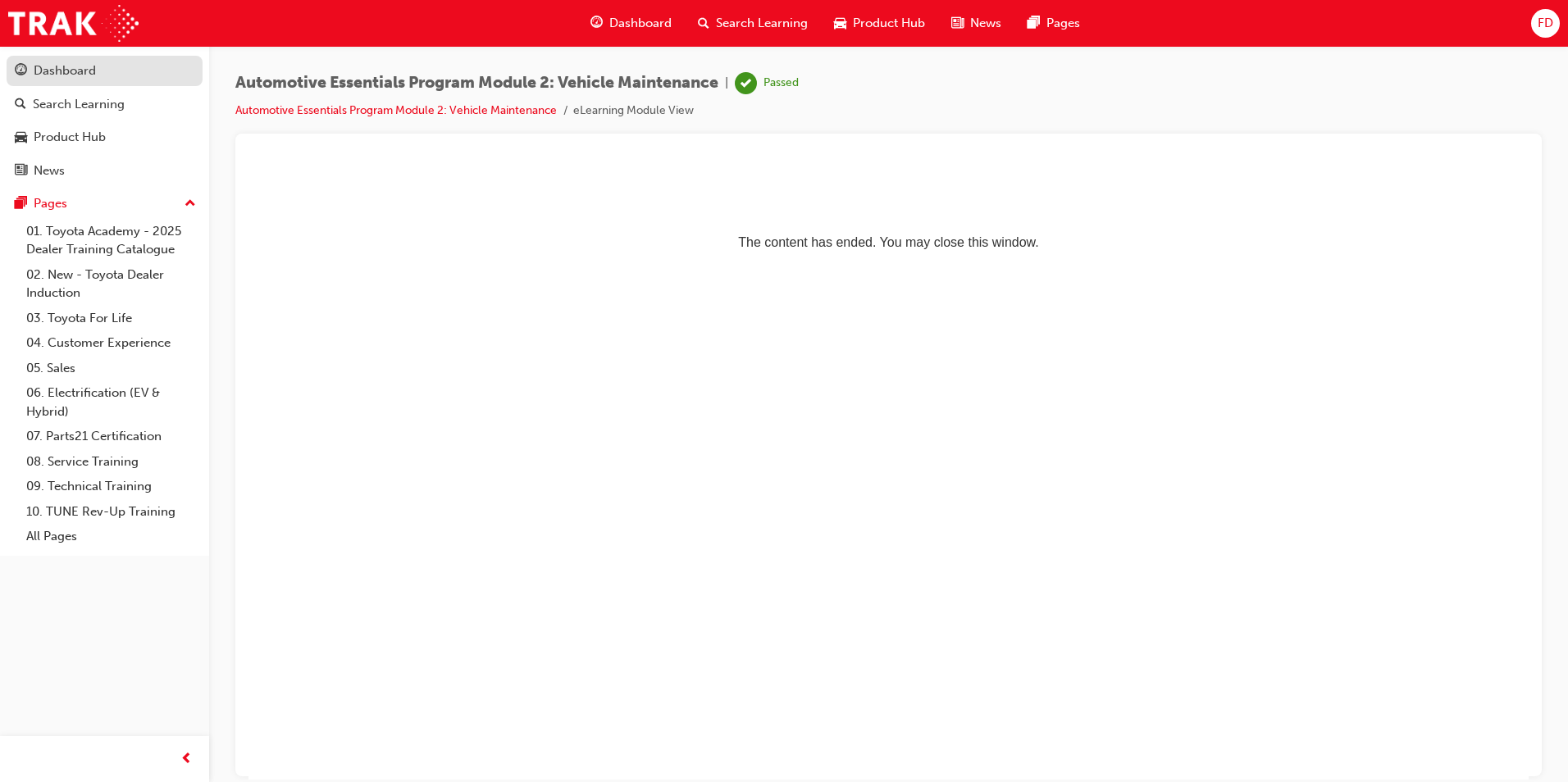
click at [48, 76] on div "Dashboard" at bounding box center [65, 71] width 62 height 19
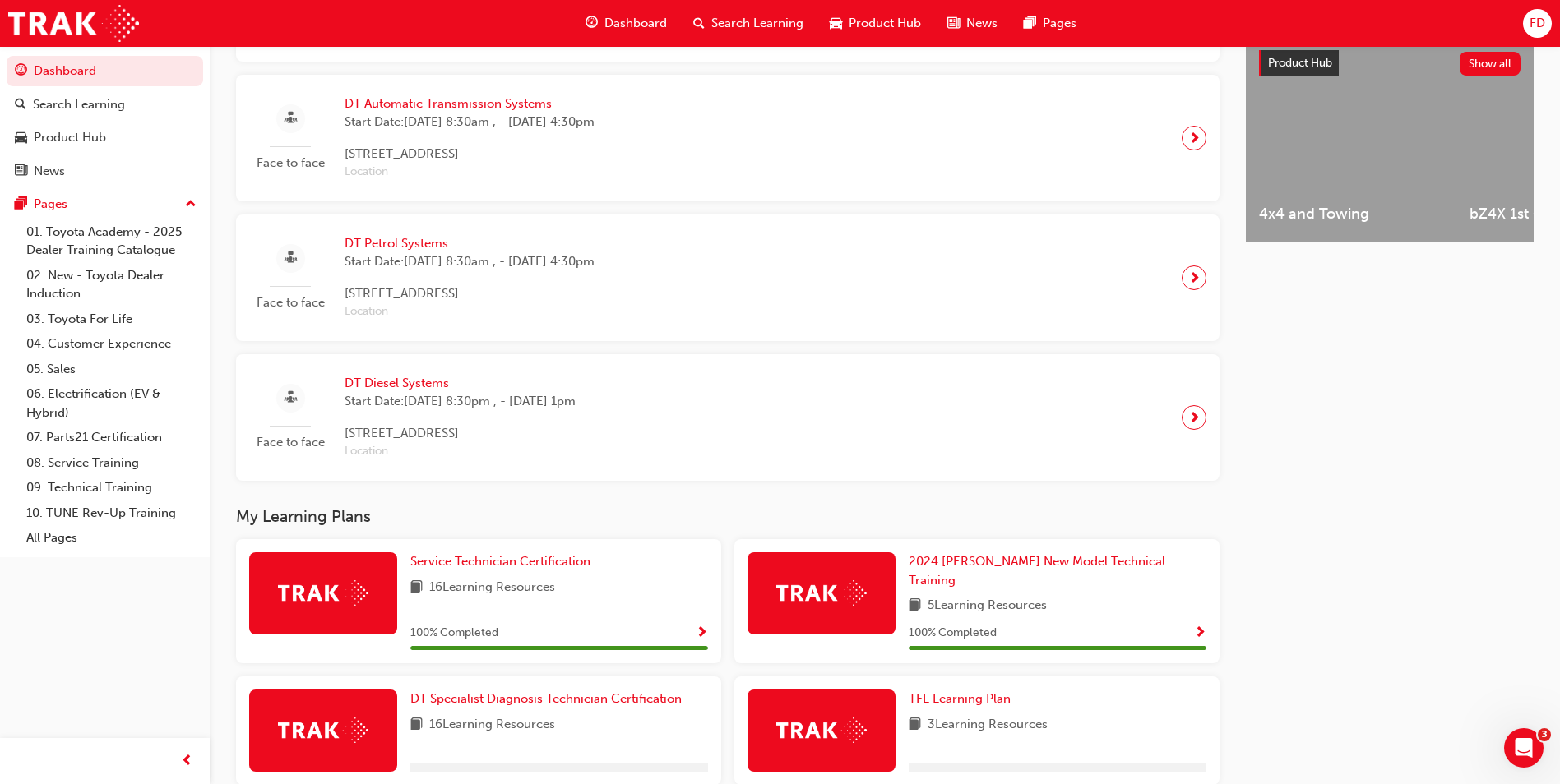
scroll to position [971, 0]
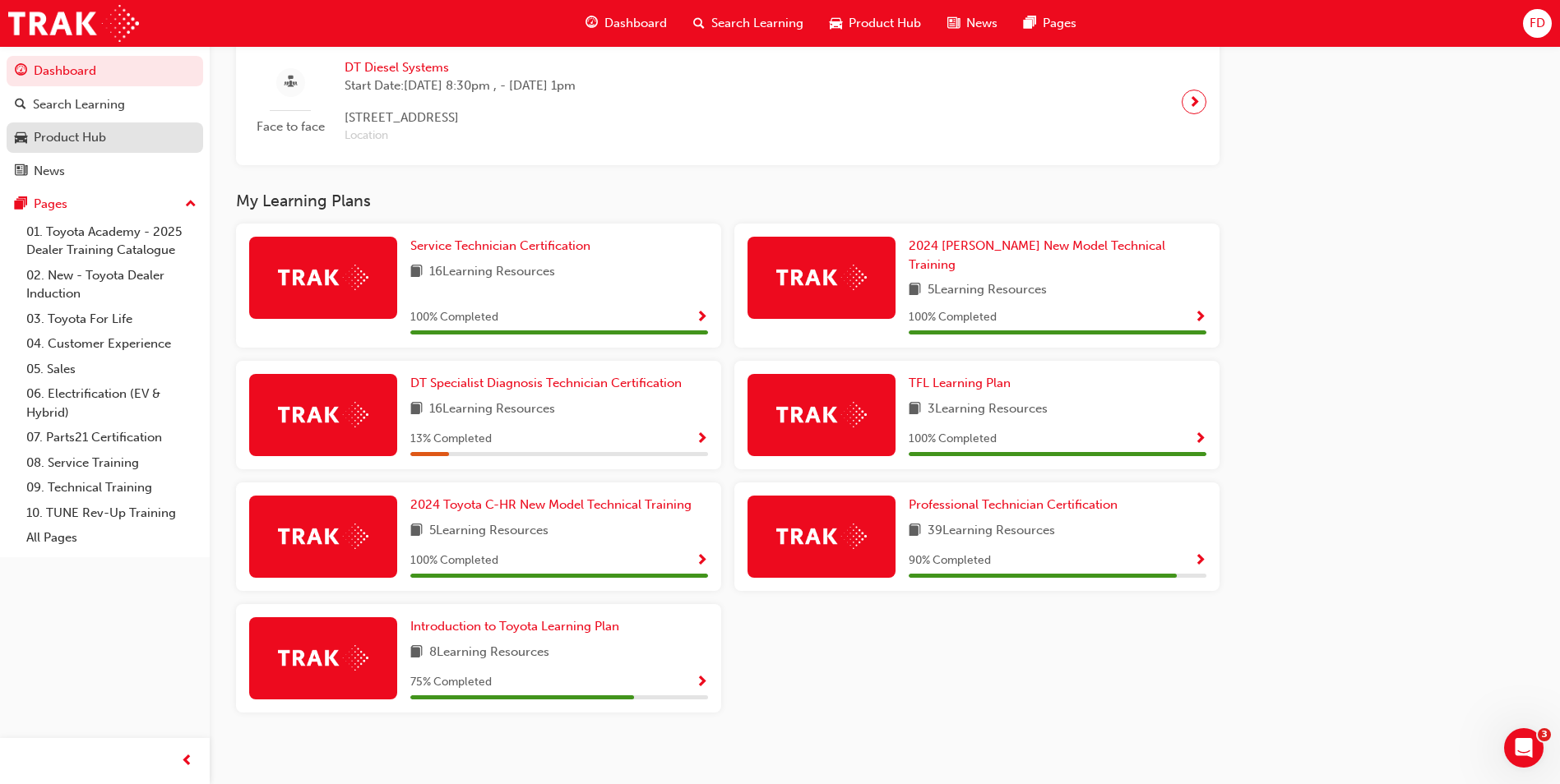
click at [62, 141] on div "Product Hub" at bounding box center [69, 138] width 72 height 19
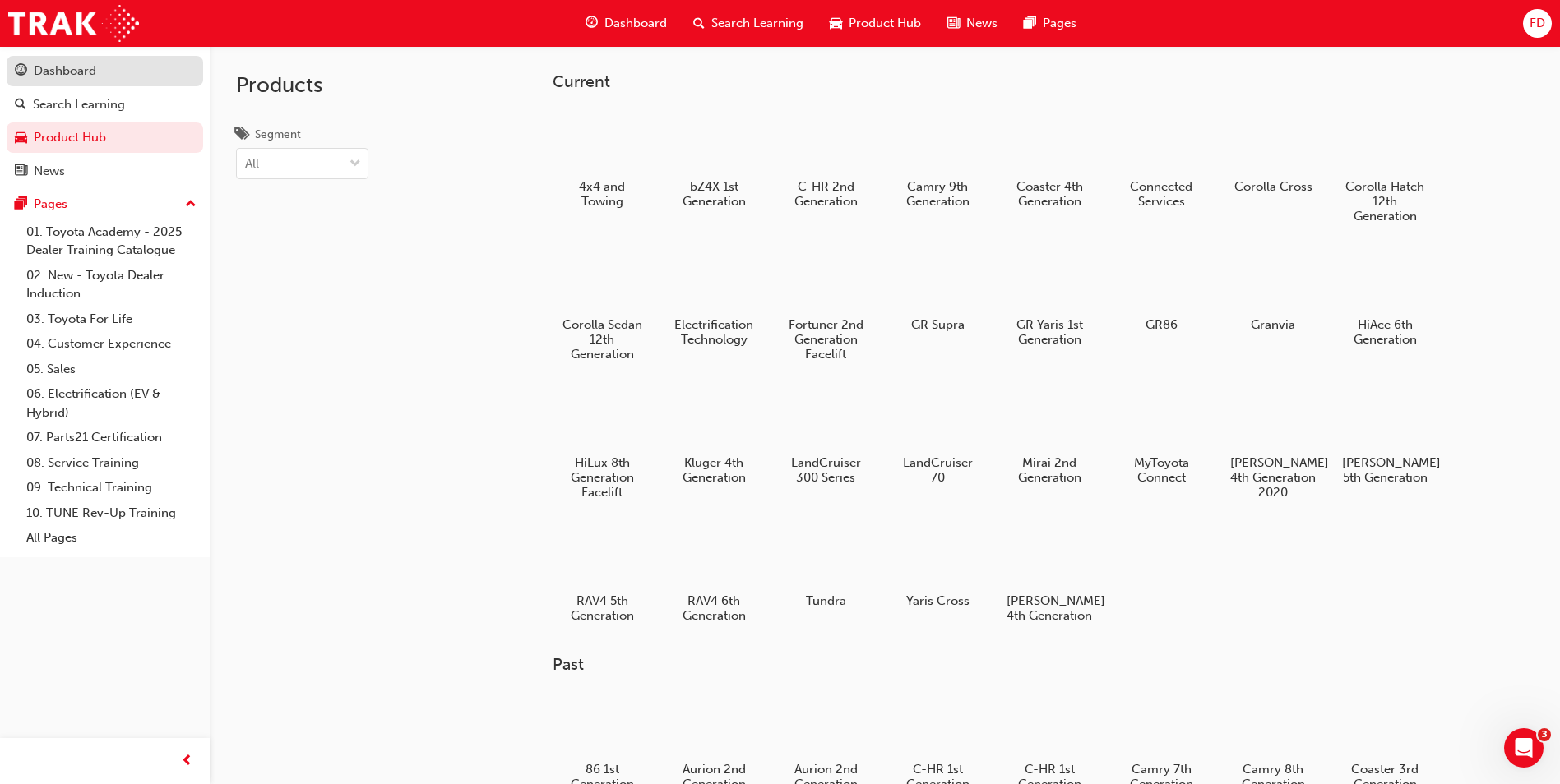
click at [56, 75] on div "Dashboard" at bounding box center [65, 71] width 62 height 19
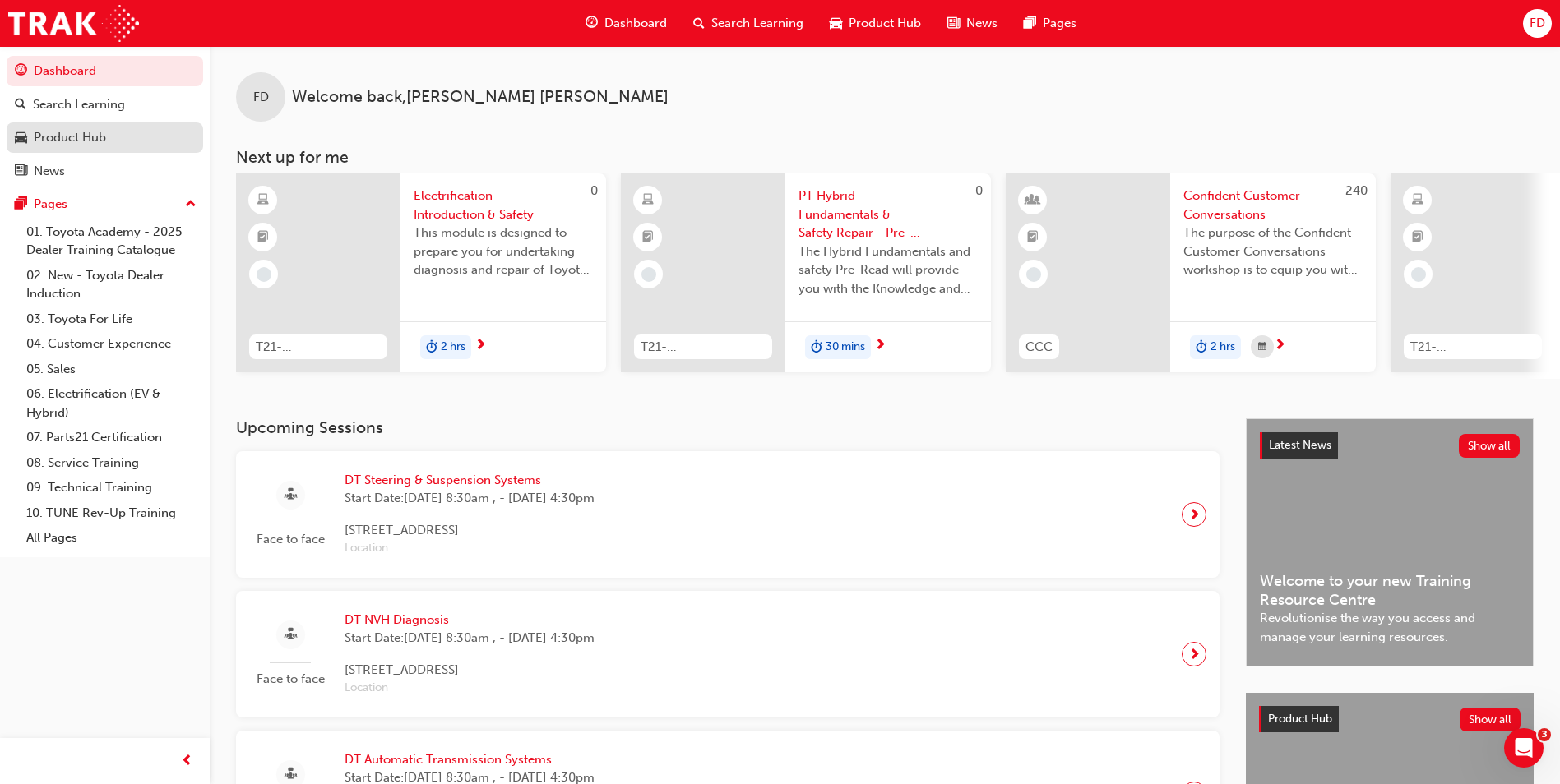
click at [55, 134] on div "Product Hub" at bounding box center [69, 138] width 72 height 19
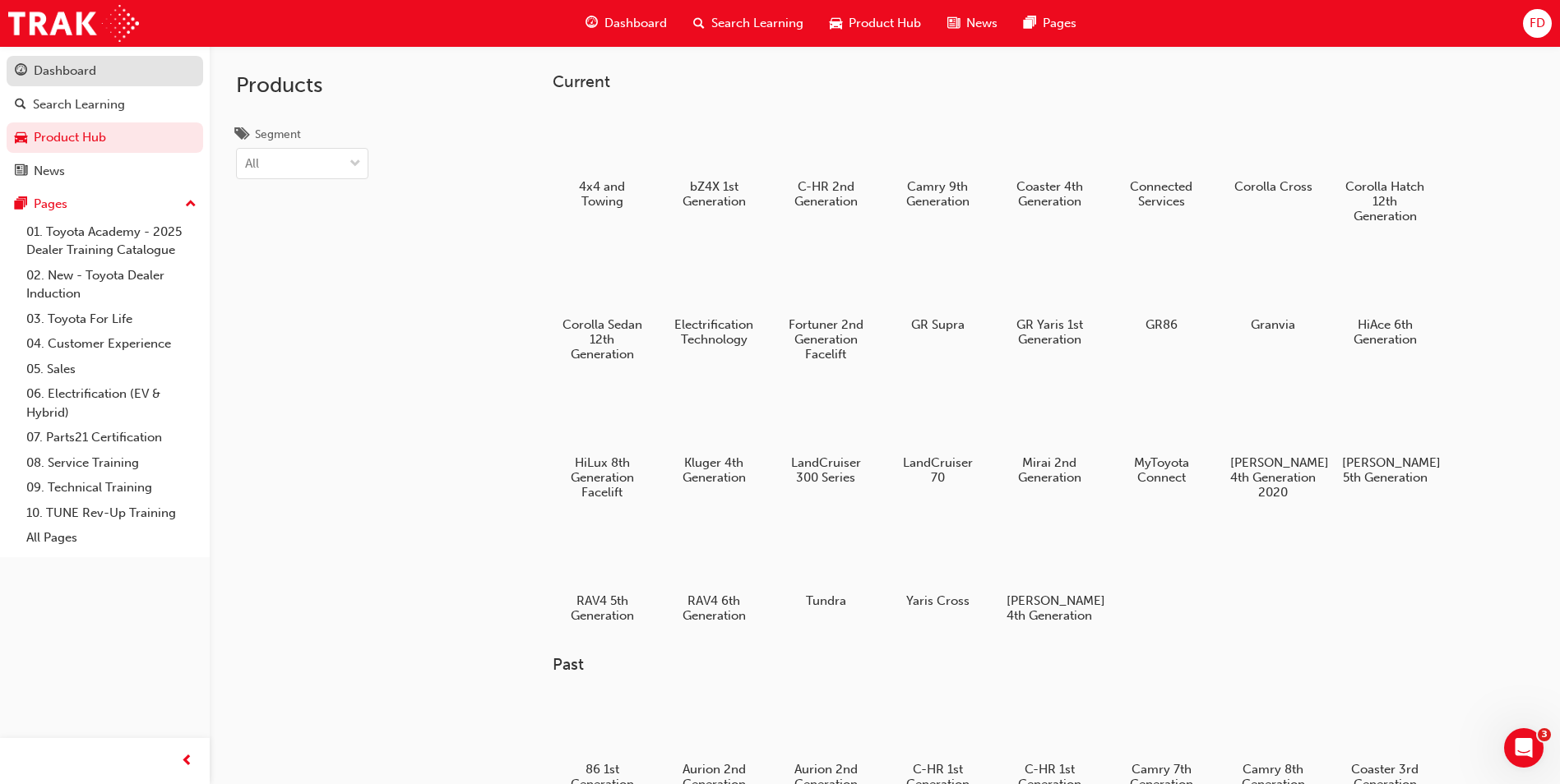
click at [64, 63] on div "Dashboard" at bounding box center [65, 71] width 62 height 19
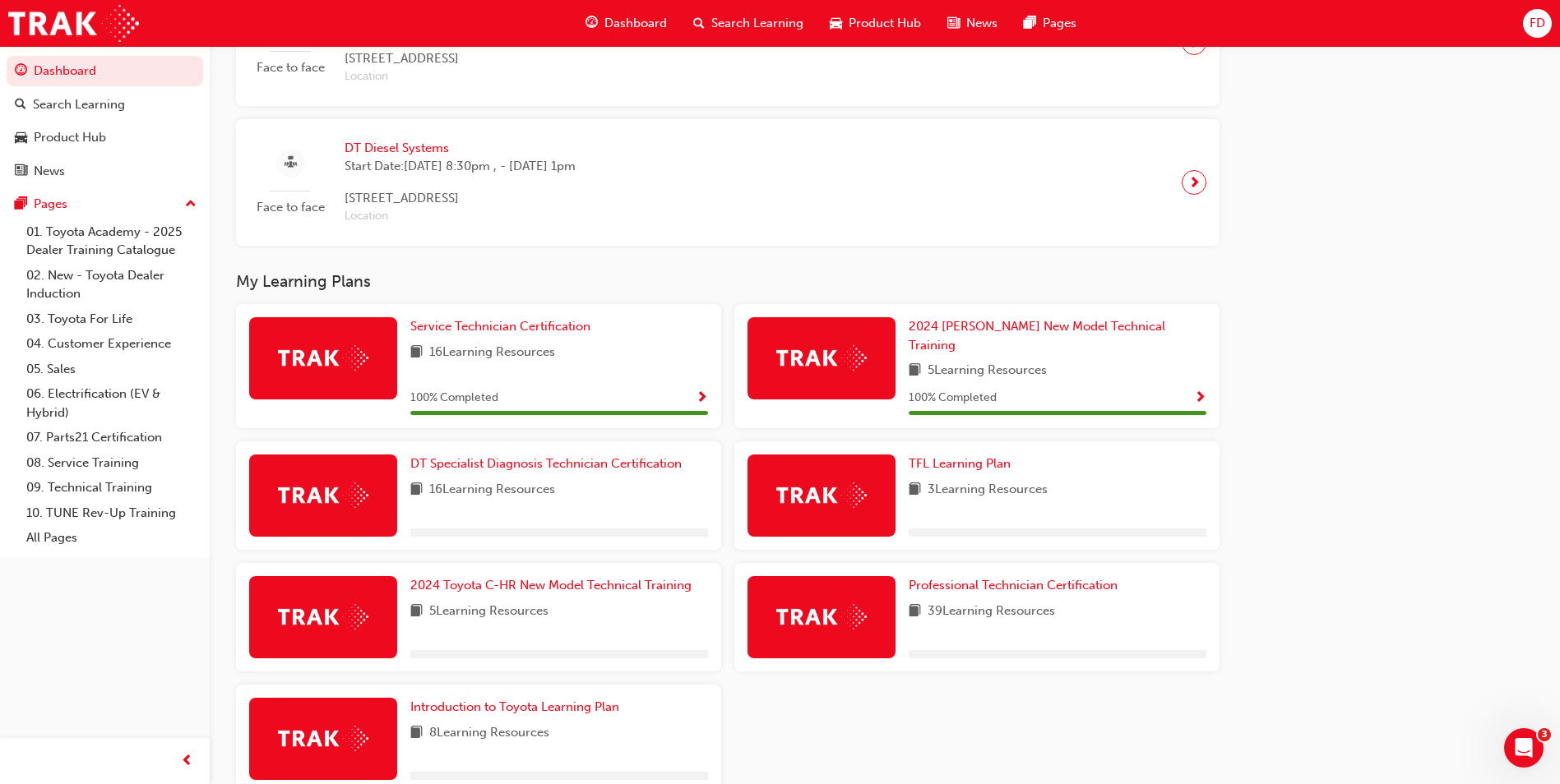
scroll to position [971, 0]
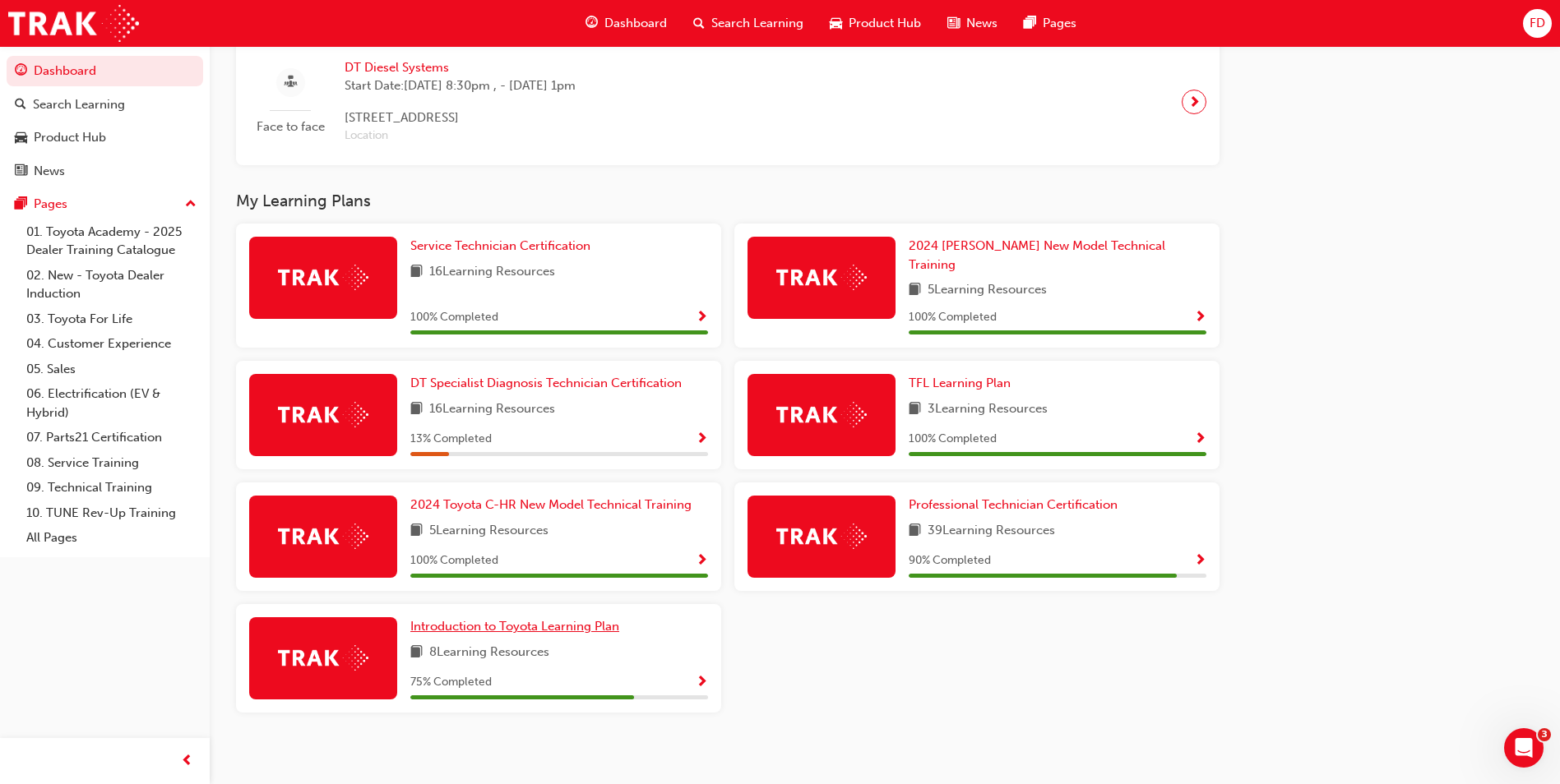
click at [453, 619] on span "Introduction to Toyota Learning Plan" at bounding box center [515, 626] width 209 height 15
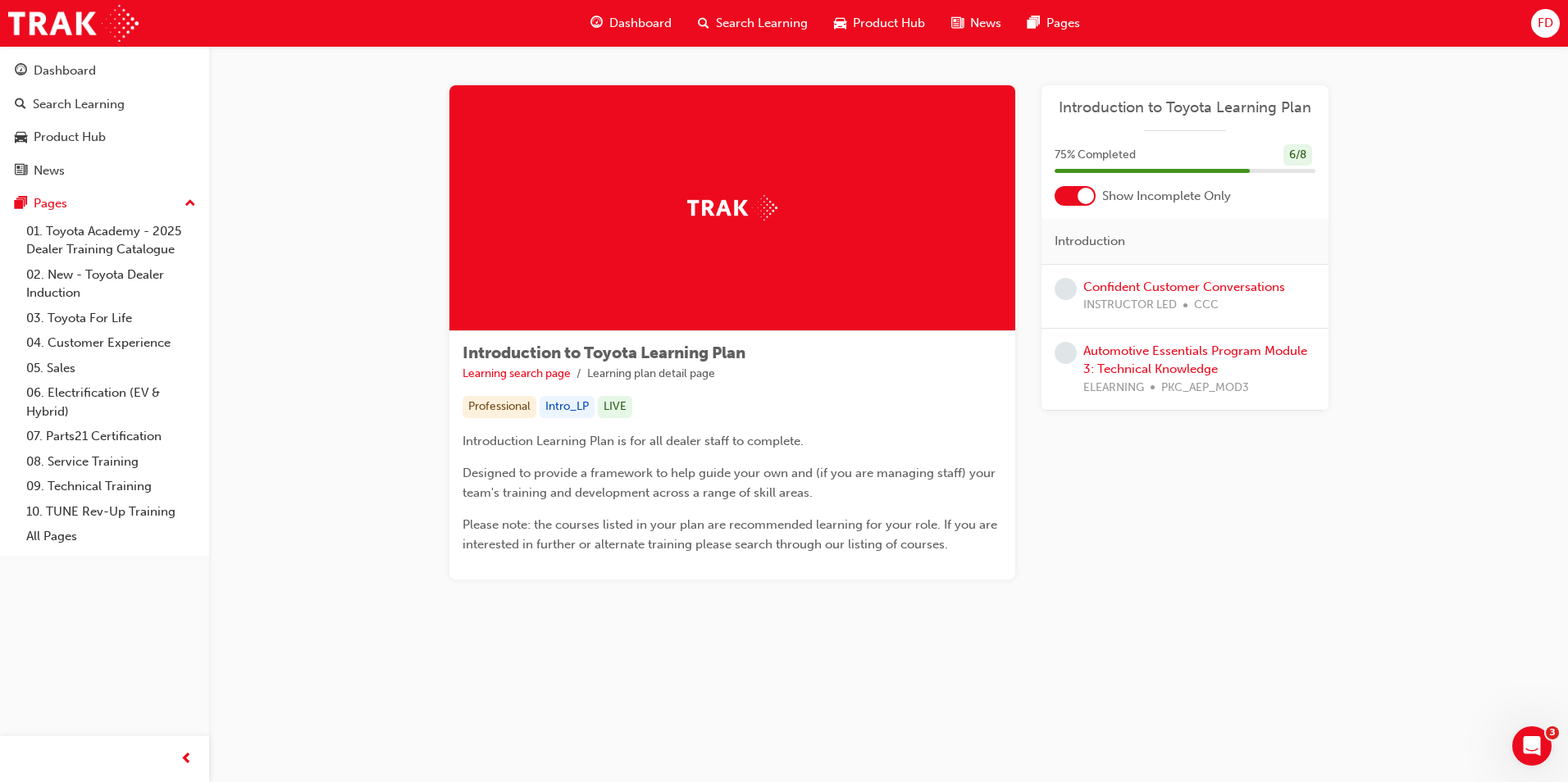
click at [1546, 16] on span "FD" at bounding box center [1546, 23] width 16 height 19
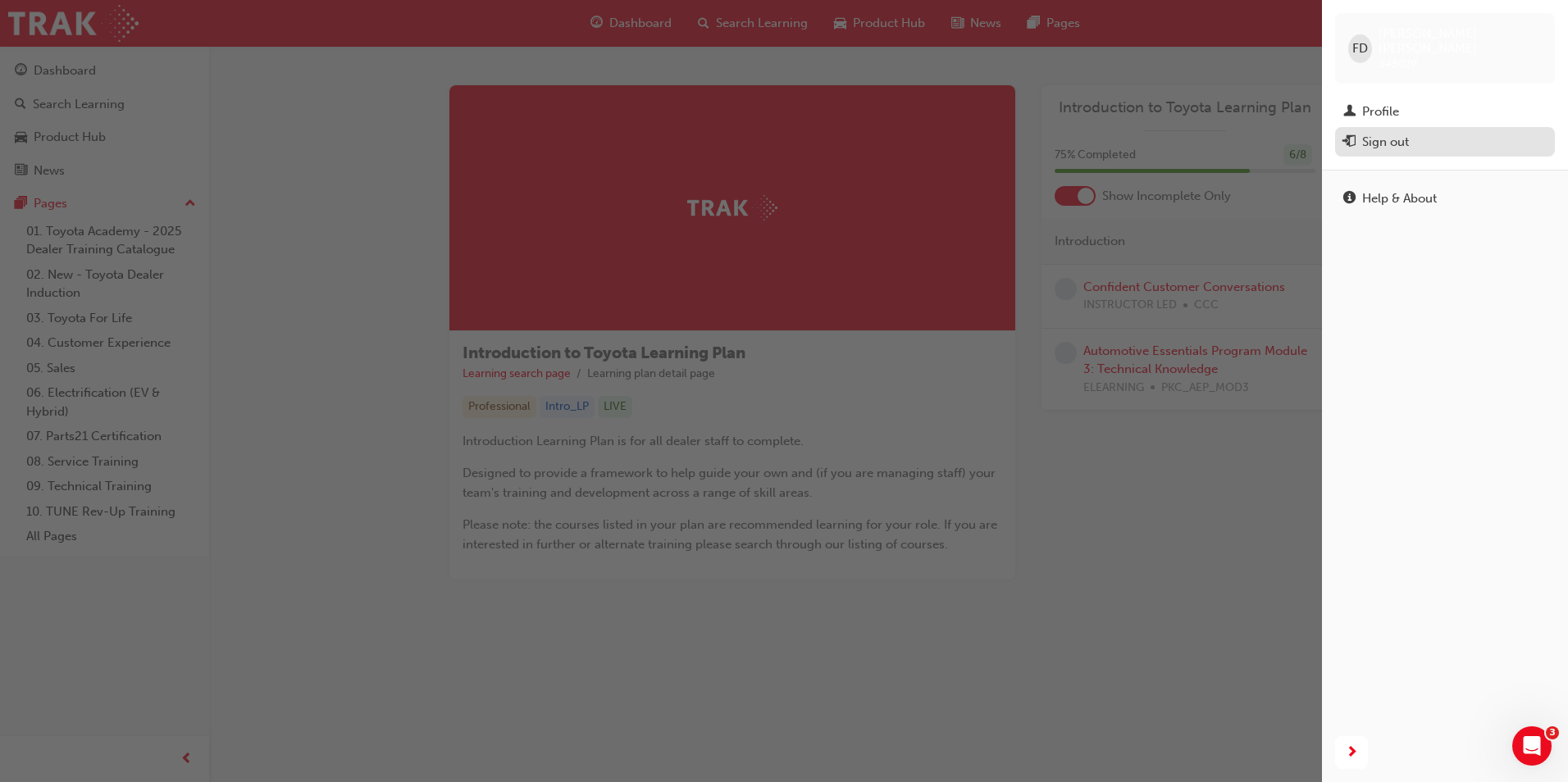
click at [1441, 132] on div "Sign out" at bounding box center [1444, 143] width 203 height 21
